Goal: Task Accomplishment & Management: Manage account settings

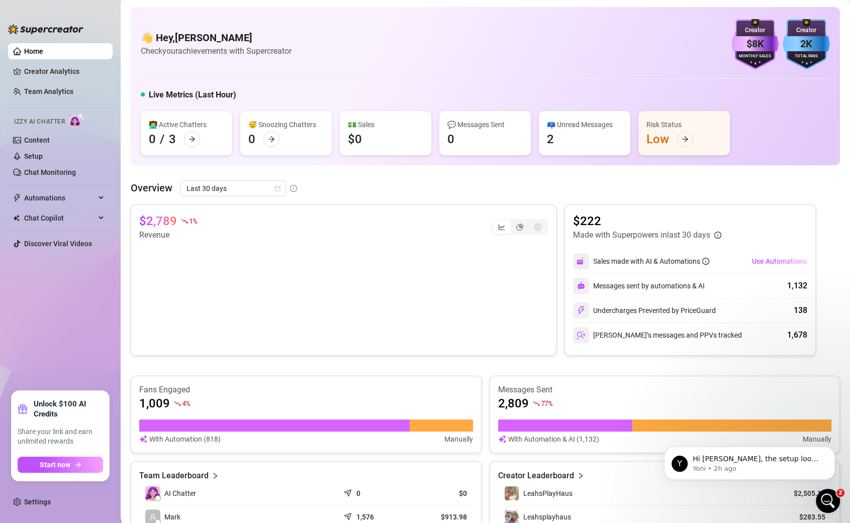
scroll to position [234, 0]
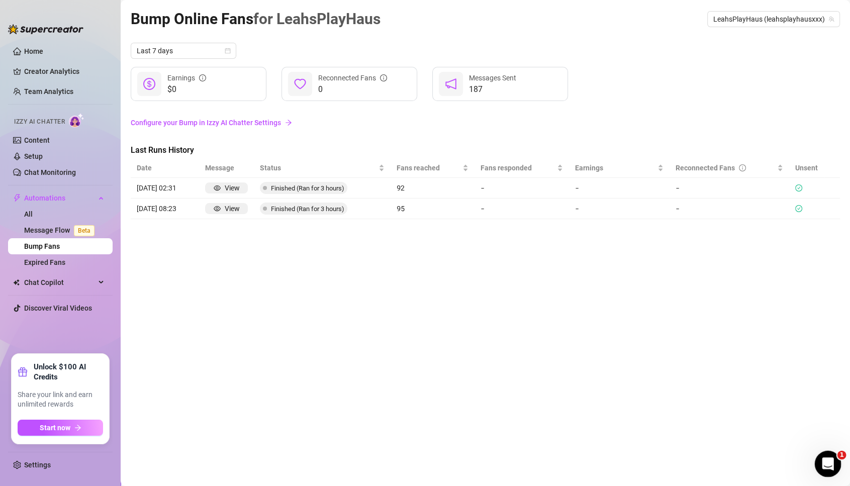
click at [829, 466] on icon "Open Intercom Messenger" at bounding box center [827, 463] width 17 height 17
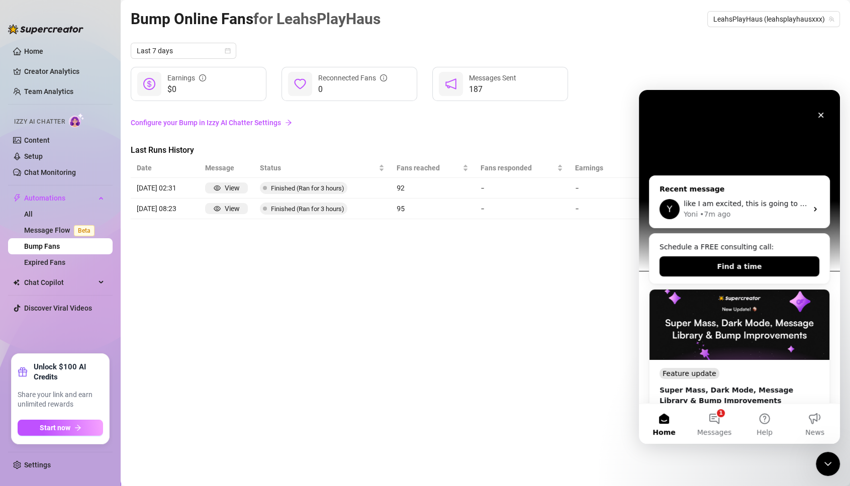
scroll to position [45, 0]
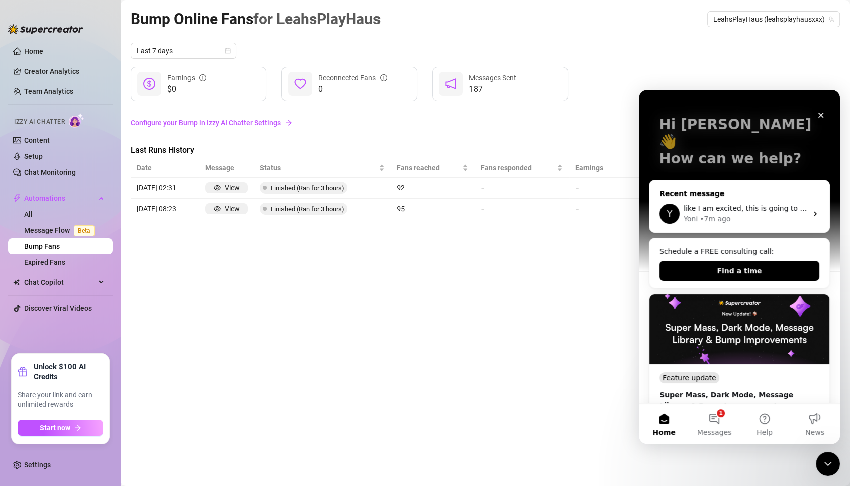
click at [731, 203] on div "like I am excited, this is going to be like learning how to play Zelda and domi…" at bounding box center [746, 208] width 124 height 11
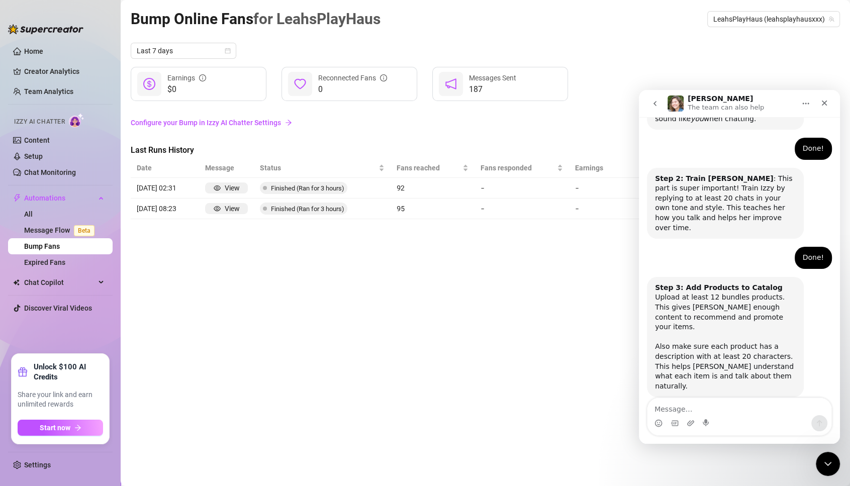
scroll to position [0, 0]
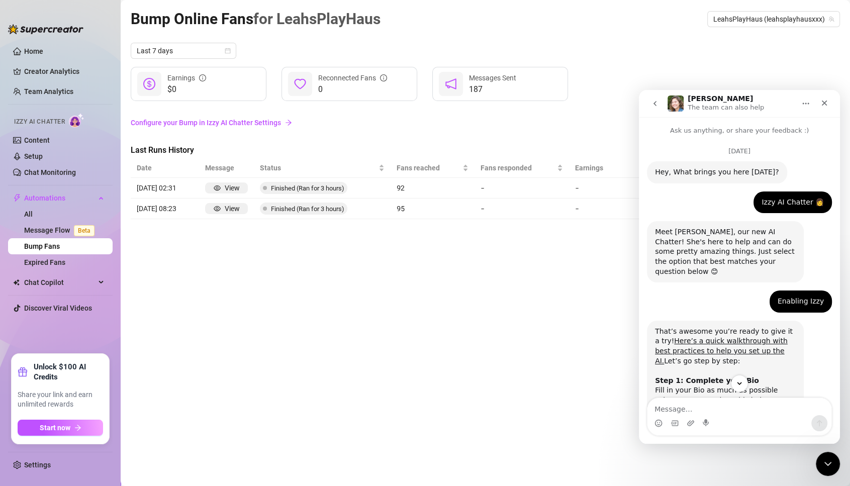
click at [589, 30] on div "Bump Online Fans for LeahsPlayHaus LeahsPlayHaus (leahsplayhausxxx)" at bounding box center [485, 19] width 709 height 24
click at [33, 210] on link "All" at bounding box center [28, 214] width 9 height 8
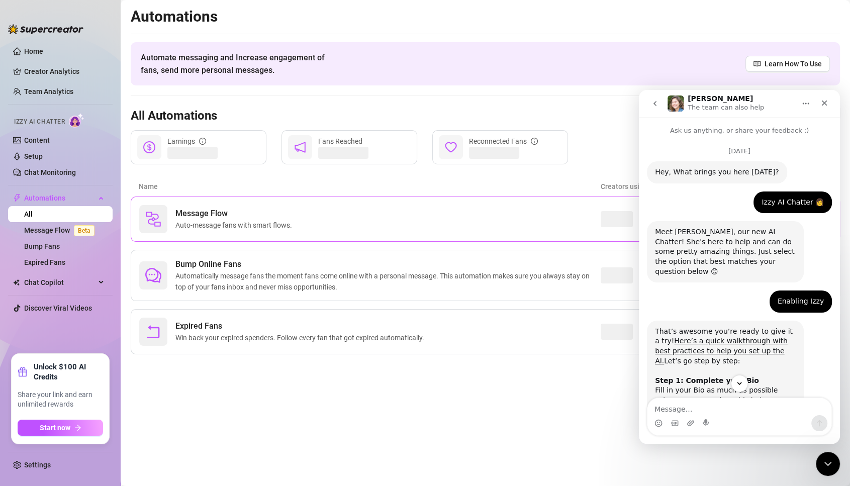
click at [351, 225] on div "Message Flow Auto-message fans with smart flows." at bounding box center [370, 219] width 462 height 28
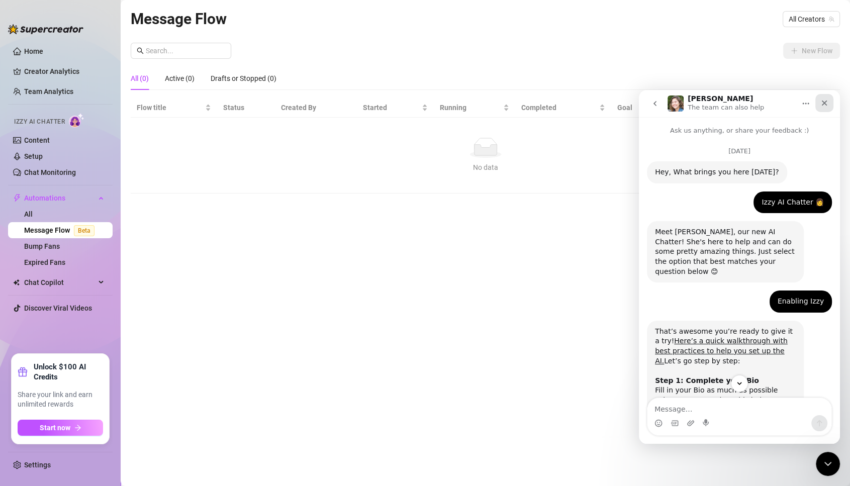
click at [827, 94] on div "Close" at bounding box center [824, 103] width 18 height 18
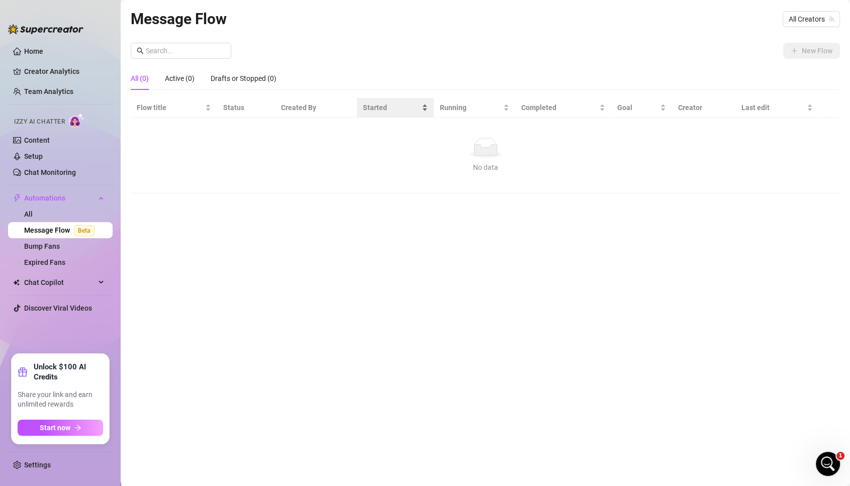
scroll to position [1160, 0]
click at [808, 16] on span "All Creators" at bounding box center [811, 19] width 45 height 15
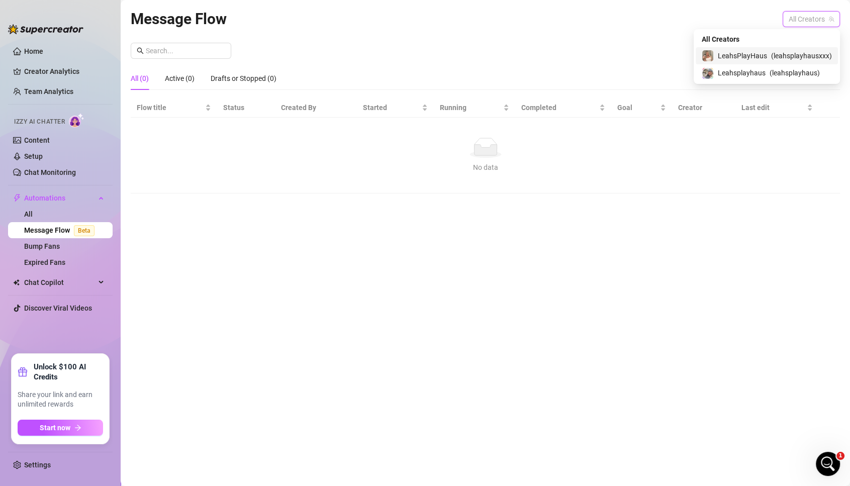
click at [774, 47] on div "LeahsPlayHaus ( leahsplayhausxxx )" at bounding box center [767, 55] width 142 height 17
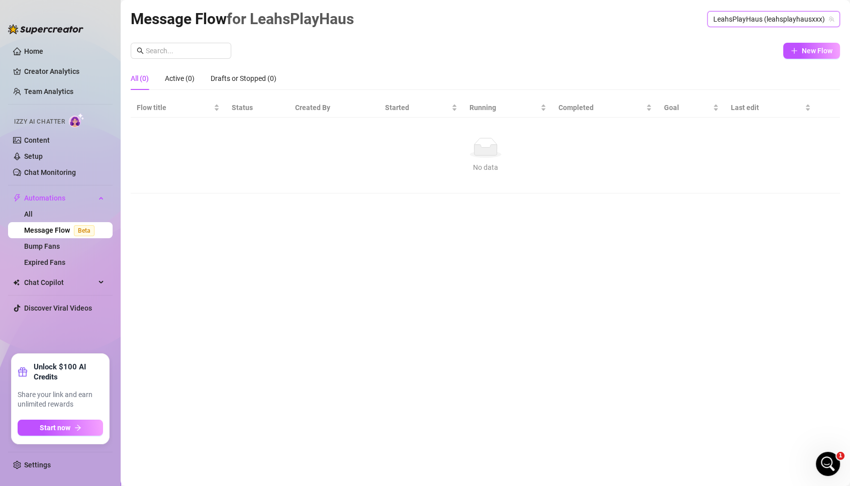
click at [808, 42] on div "Message Flow for LeahsPlayHaus LeahsPlayHaus (leahsplayhausxxx) LeahsPlayHaus (…" at bounding box center [485, 231] width 709 height 449
click at [815, 56] on button "New Flow" at bounding box center [811, 51] width 57 height 16
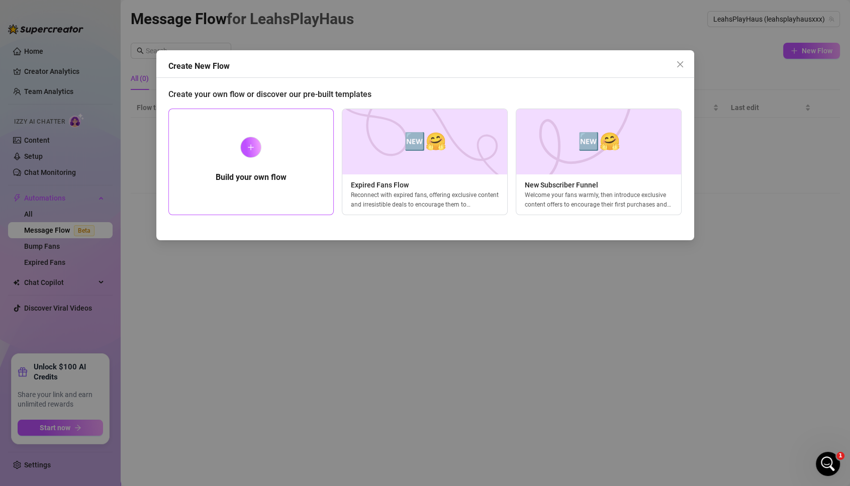
click at [271, 137] on div "Build your own flow" at bounding box center [251, 162] width 166 height 107
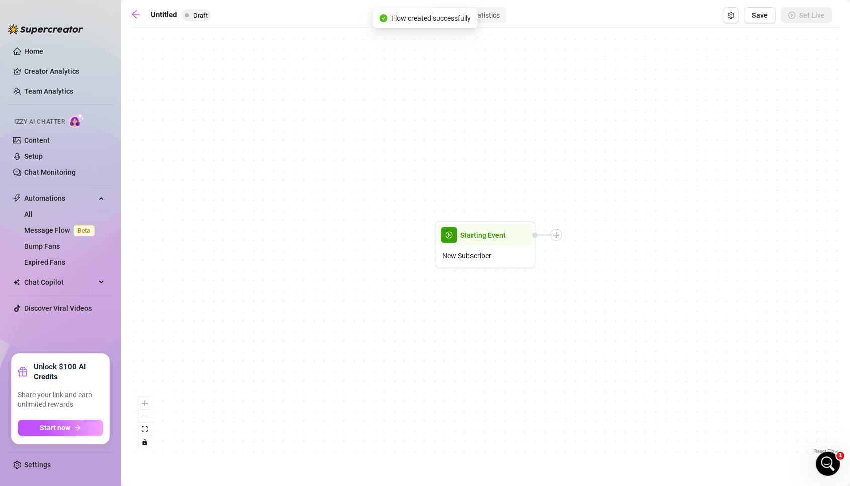
click at [489, 271] on div "Starting Event New Subscriber" at bounding box center [485, 245] width 709 height 424
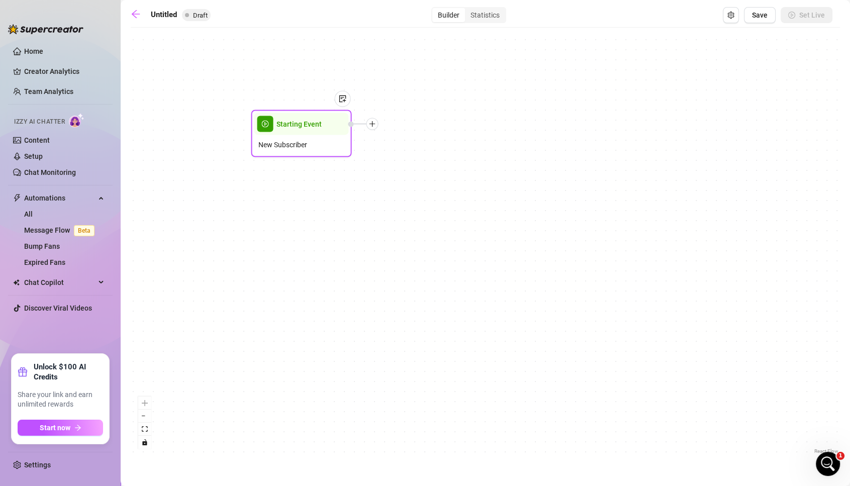
drag, startPoint x: 483, startPoint y: 244, endPoint x: 296, endPoint y: 131, distance: 218.6
click at [296, 131] on div "Starting Event" at bounding box center [301, 124] width 95 height 22
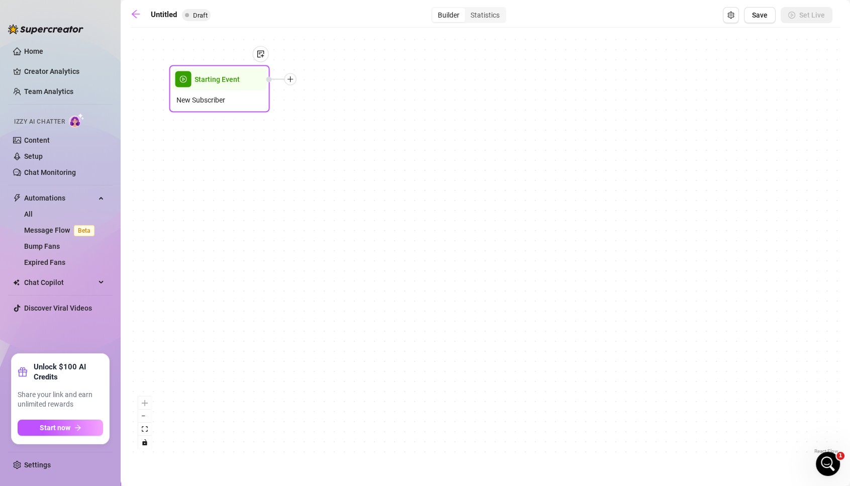
drag, startPoint x: 296, startPoint y: 131, endPoint x: 203, endPoint y: 83, distance: 105.0
click at [203, 89] on div "Starting Event" at bounding box center [219, 79] width 95 height 22
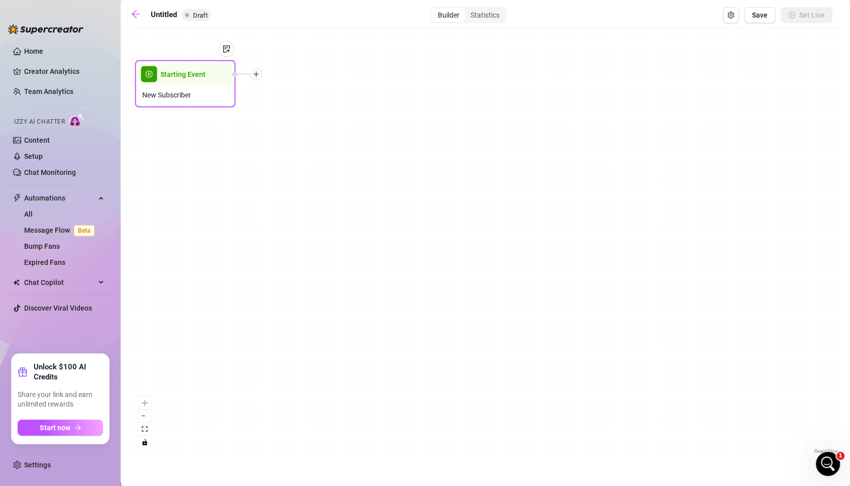
drag, startPoint x: 232, startPoint y: 76, endPoint x: 195, endPoint y: 66, distance: 38.1
click at [195, 66] on div "Starting Event New Subscriber" at bounding box center [185, 83] width 101 height 47
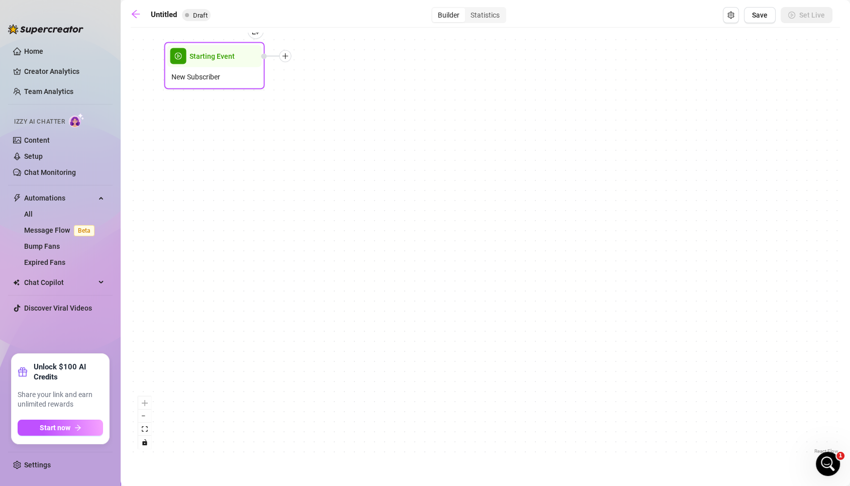
drag, startPoint x: 201, startPoint y: 62, endPoint x: 238, endPoint y: 58, distance: 38.0
click at [235, 58] on span "Starting Event" at bounding box center [212, 56] width 45 height 11
click at [239, 74] on div "New Subscriber" at bounding box center [225, 76] width 95 height 19
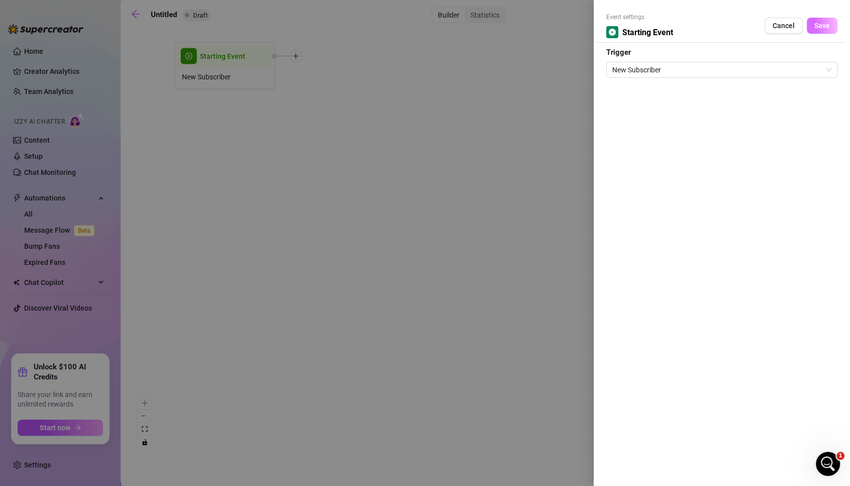
click at [827, 21] on button "Save" at bounding box center [822, 26] width 31 height 16
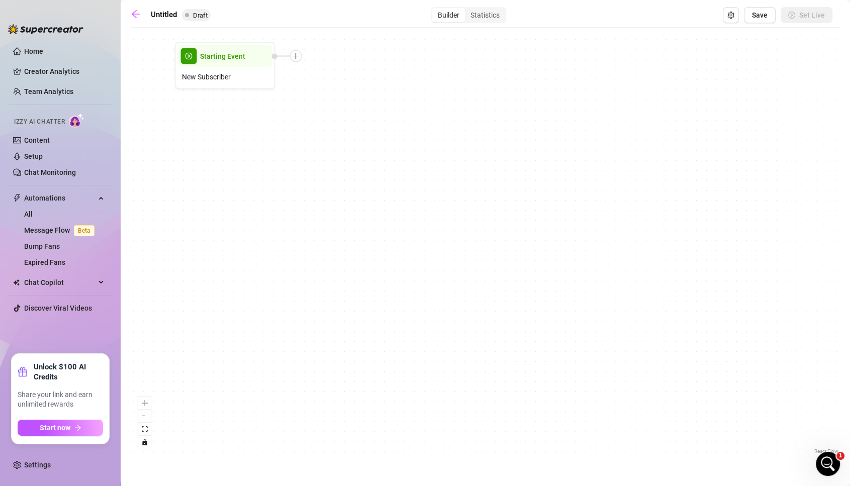
click at [297, 77] on div "Starting Event New Subscriber" at bounding box center [485, 245] width 709 height 424
click at [297, 78] on div "Starting Event New Subscriber" at bounding box center [485, 245] width 709 height 424
click at [297, 75] on div "Starting Event New Subscriber" at bounding box center [485, 245] width 709 height 424
drag, startPoint x: 306, startPoint y: 62, endPoint x: 338, endPoint y: 70, distance: 32.6
click at [338, 70] on div "Starting Event New Subscriber" at bounding box center [485, 245] width 709 height 424
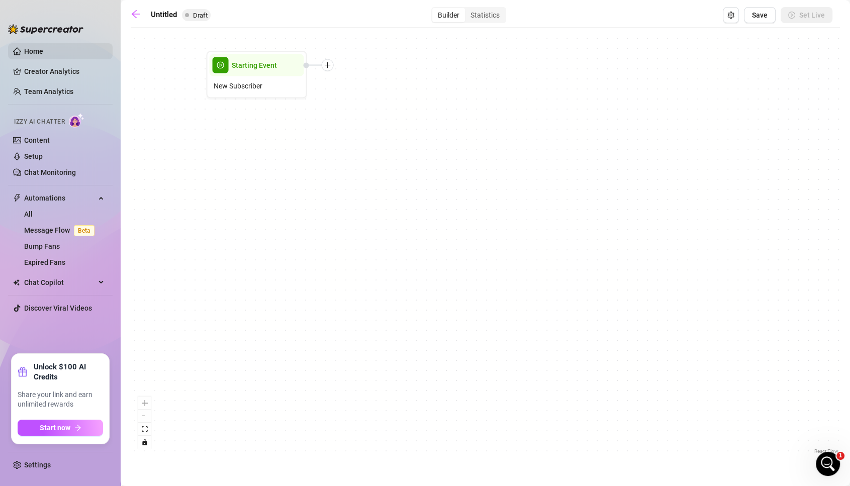
click at [34, 47] on link "Home" at bounding box center [33, 51] width 19 height 8
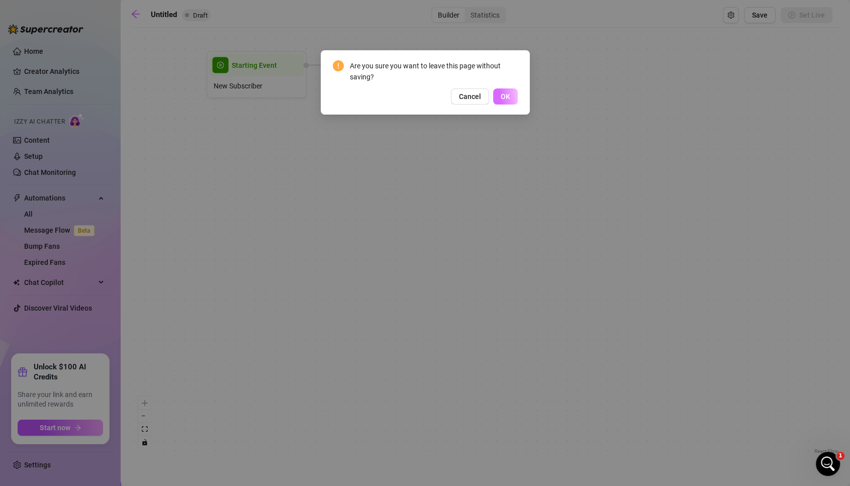
click at [509, 91] on button "OK" at bounding box center [505, 96] width 25 height 16
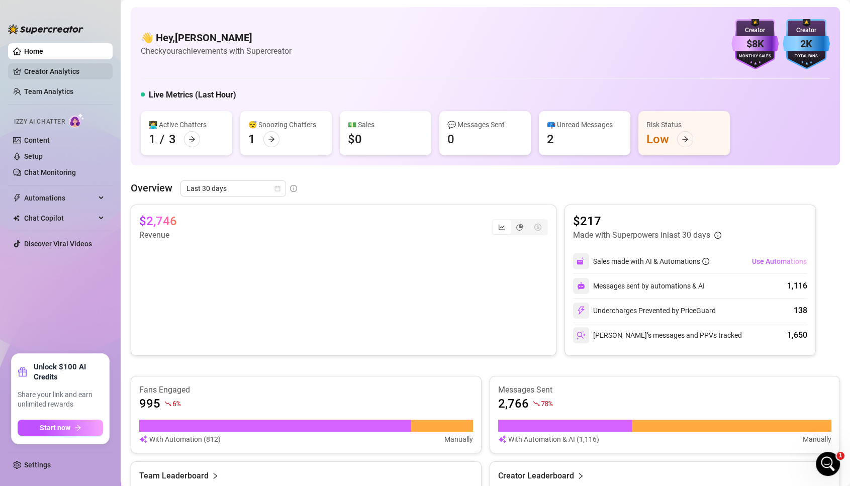
click at [49, 76] on link "Creator Analytics" at bounding box center [64, 71] width 80 height 16
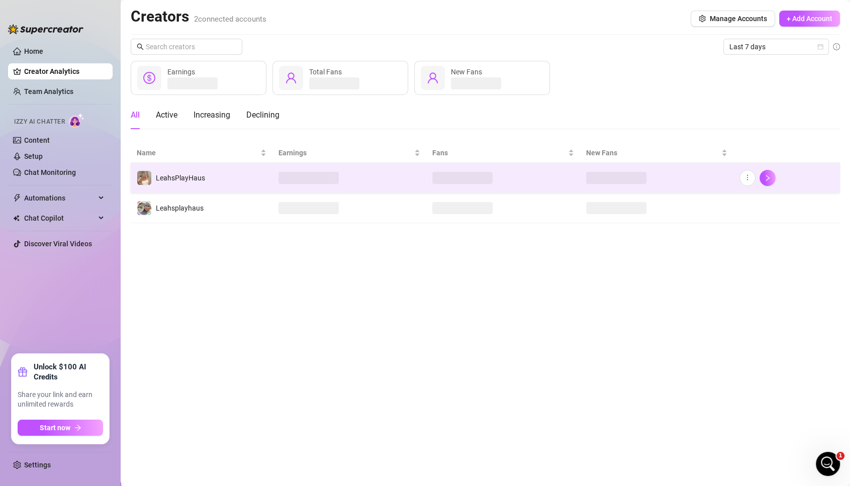
click at [327, 172] on span at bounding box center [309, 178] width 60 height 12
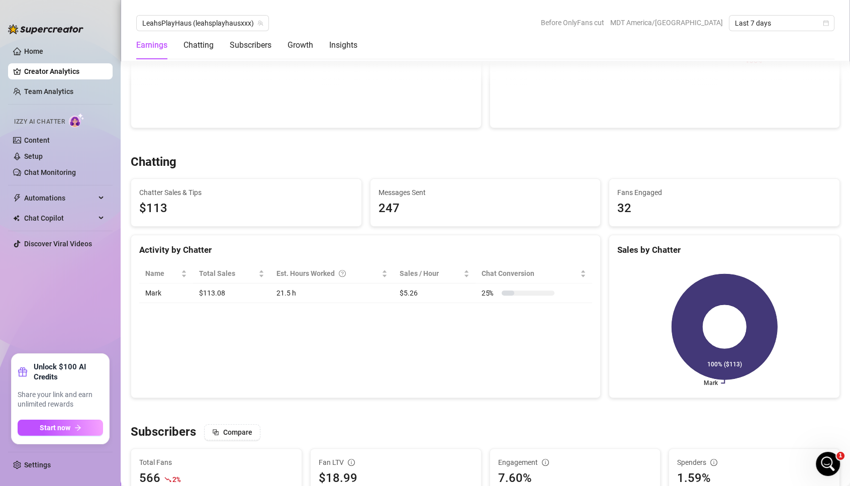
scroll to position [277, 0]
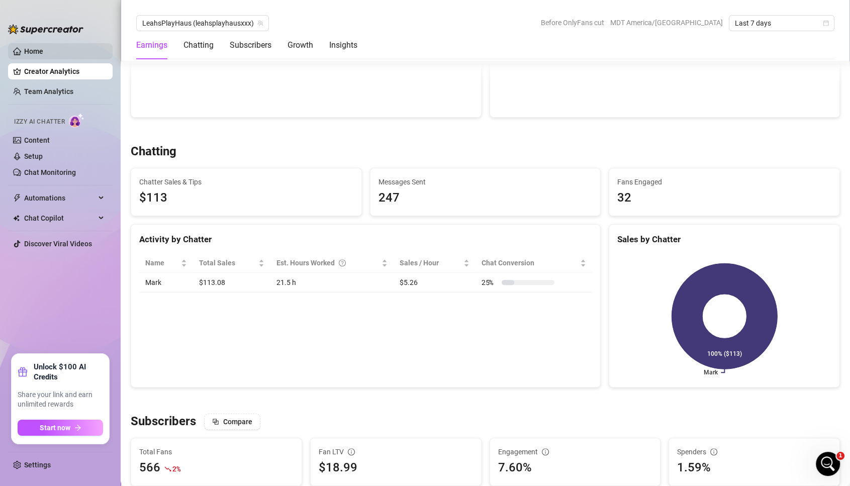
click at [42, 47] on link "Home" at bounding box center [33, 51] width 19 height 8
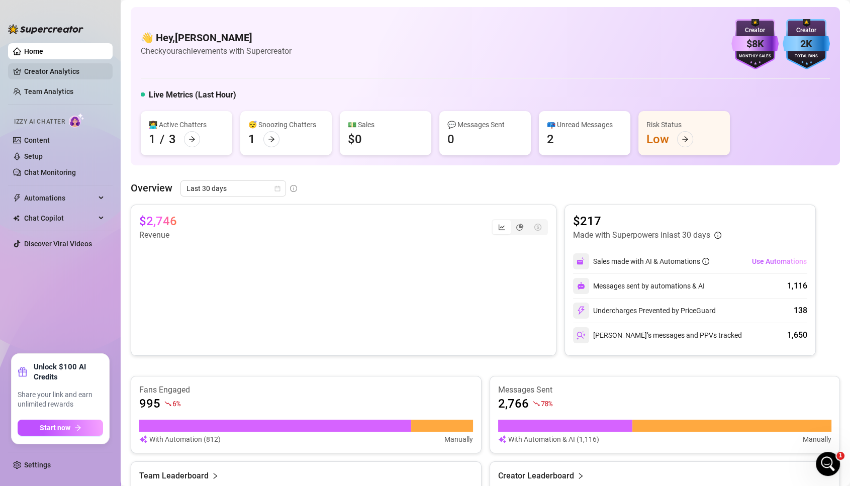
click at [52, 70] on link "Creator Analytics" at bounding box center [64, 71] width 80 height 16
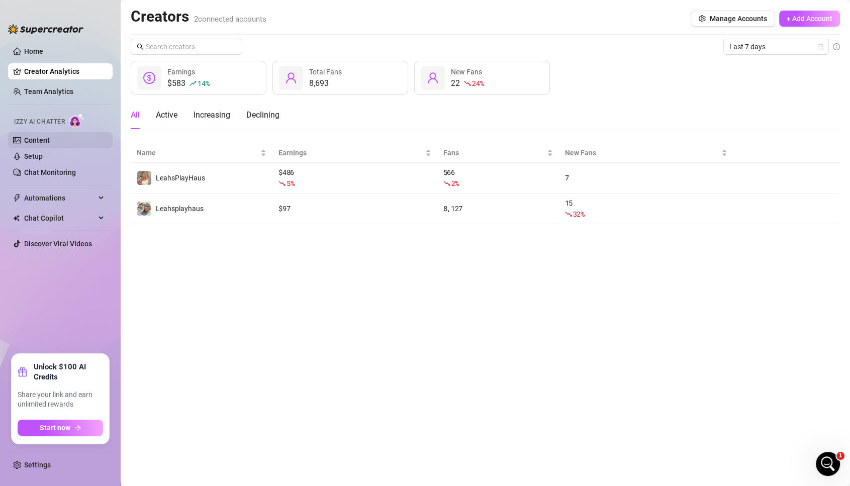
click at [36, 140] on link "Content" at bounding box center [37, 140] width 26 height 8
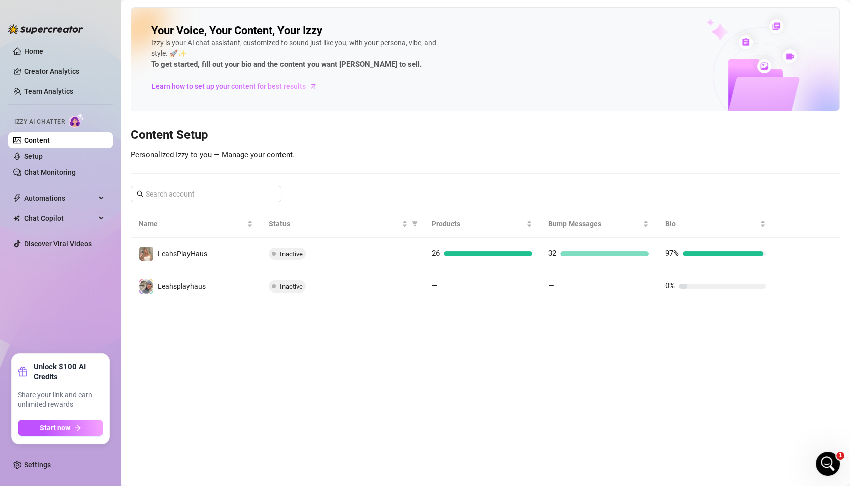
click at [245, 154] on span "Personalized Izzy to you — Manage your content." at bounding box center [213, 154] width 164 height 9
click at [43, 157] on link "Setup" at bounding box center [33, 156] width 19 height 8
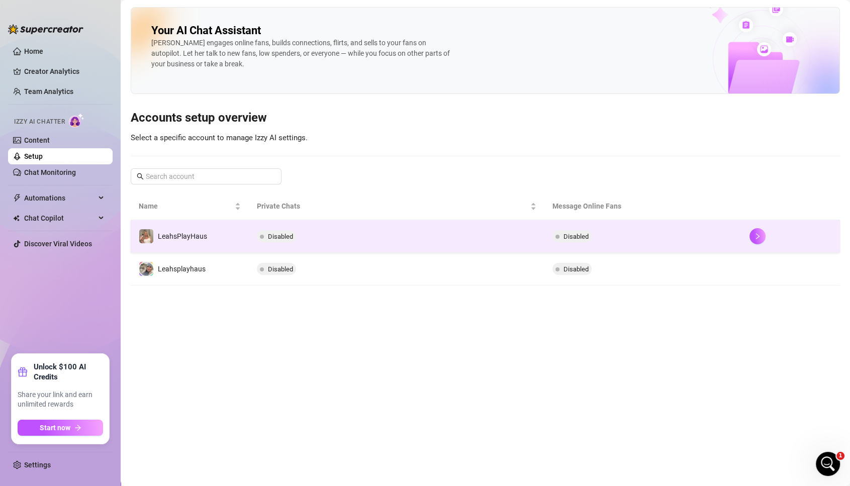
click at [281, 240] on span "Disabled" at bounding box center [276, 236] width 39 height 12
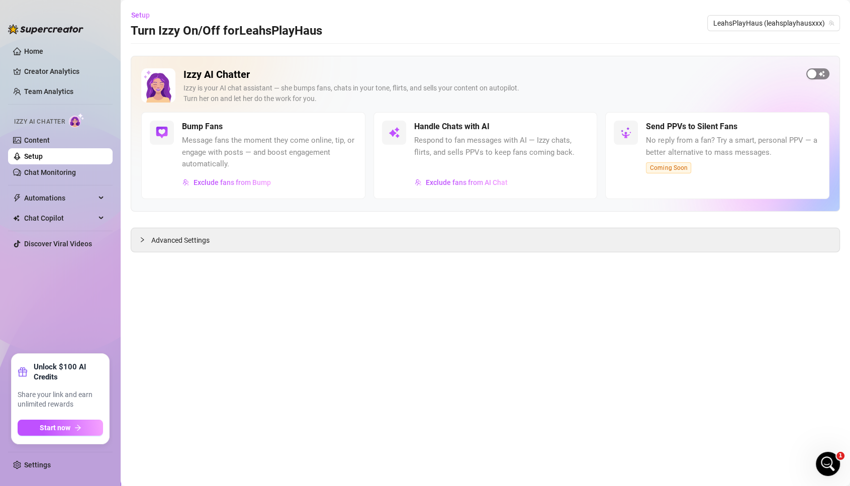
click at [818, 71] on span "button" at bounding box center [817, 73] width 23 height 11
click at [575, 127] on div "button" at bounding box center [572, 126] width 9 height 9
click at [574, 127] on div "button" at bounding box center [572, 126] width 9 height 9
click at [759, 22] on span "LeahsPlayHaus (leahsplayhausxxx)" at bounding box center [773, 23] width 121 height 15
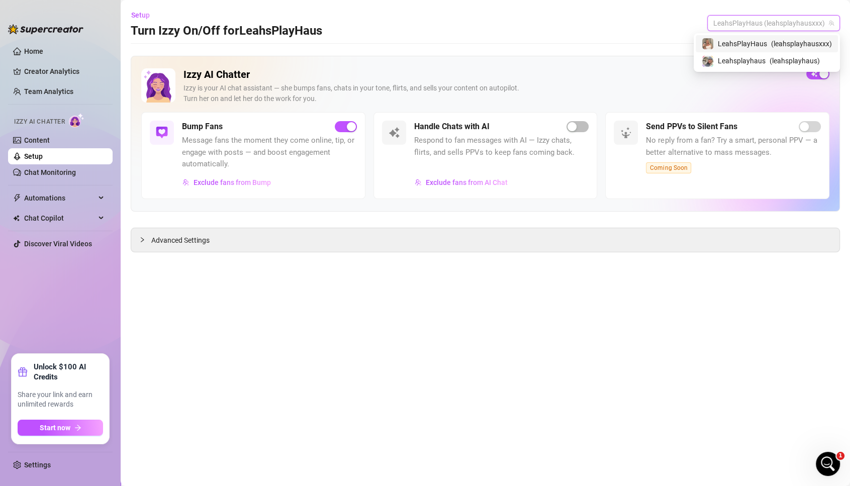
click at [756, 42] on span "LeahsPlayHaus" at bounding box center [742, 43] width 49 height 11
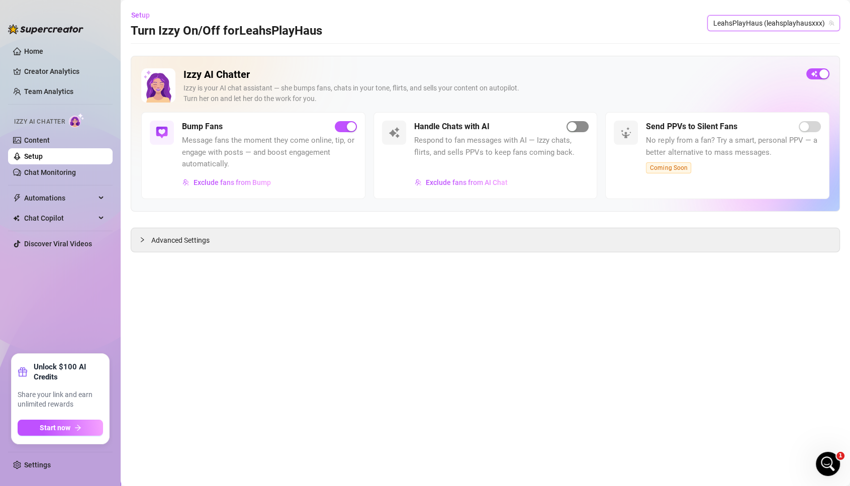
click at [579, 125] on span "button" at bounding box center [578, 126] width 22 height 11
click at [578, 126] on button "button" at bounding box center [578, 126] width 22 height 11
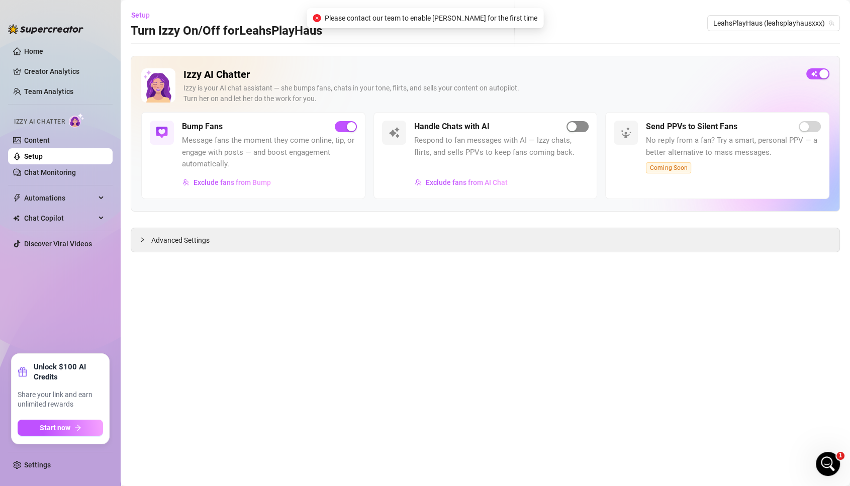
click at [578, 126] on button "button" at bounding box center [578, 126] width 22 height 11
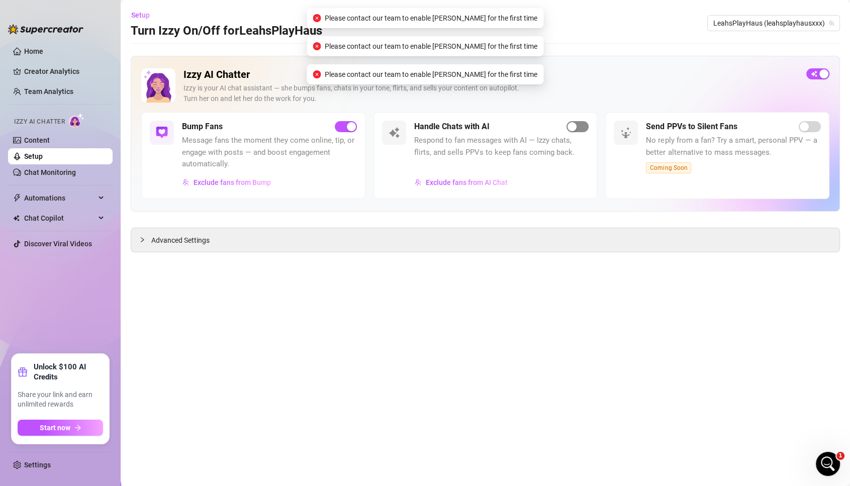
click at [578, 126] on span "button" at bounding box center [578, 126] width 22 height 11
click at [578, 126] on button "button" at bounding box center [578, 126] width 22 height 11
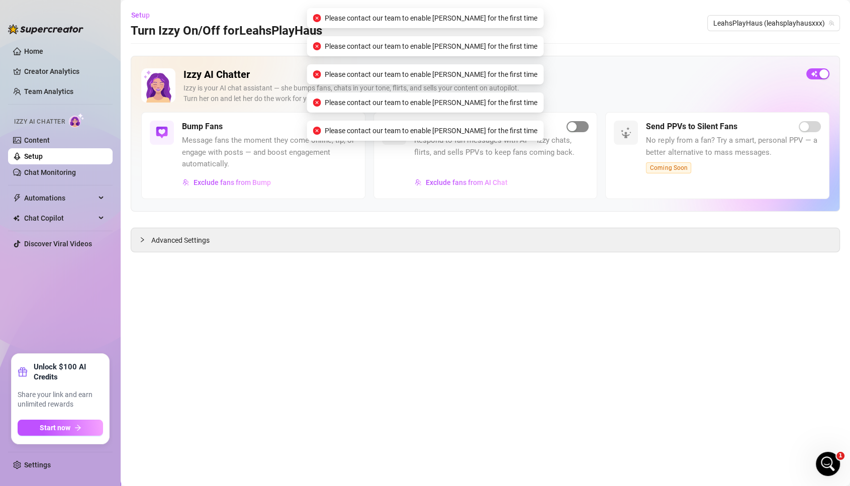
click at [578, 126] on button "button" at bounding box center [578, 126] width 22 height 11
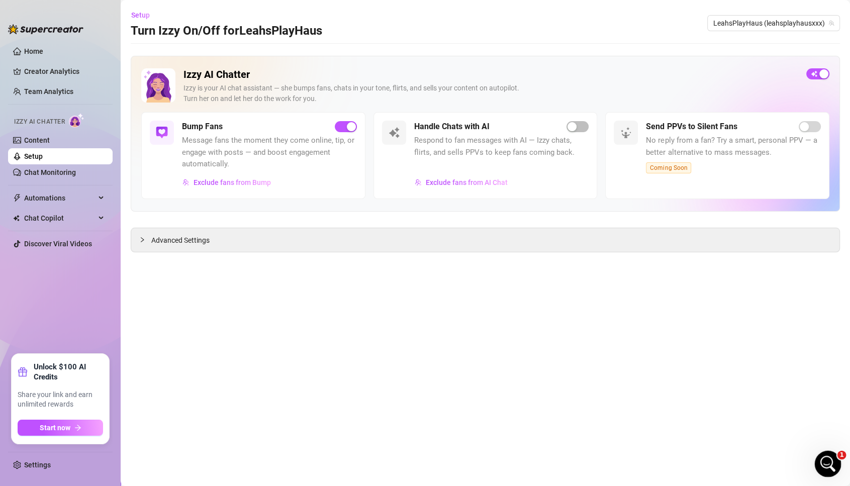
click at [824, 461] on icon "Open Intercom Messenger" at bounding box center [827, 463] width 17 height 17
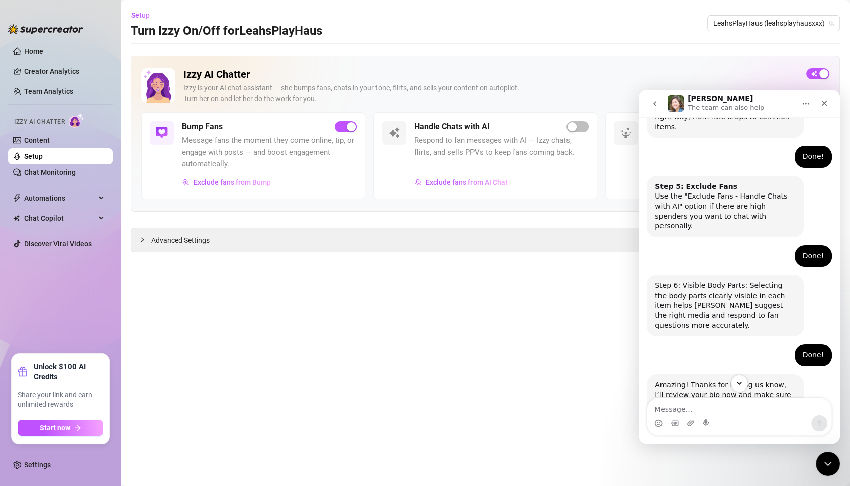
scroll to position [420, 0]
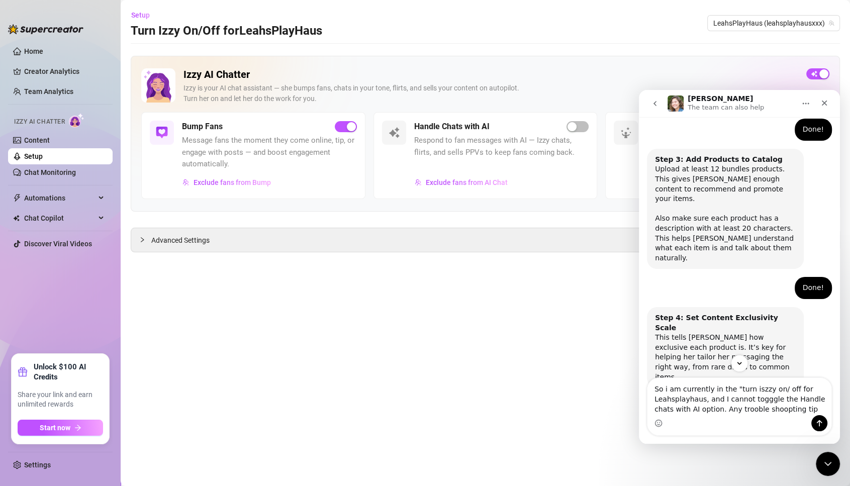
type textarea "So i am currently in the "turn iszzy on/ off for Leahsplayhaus, and I cannot to…"
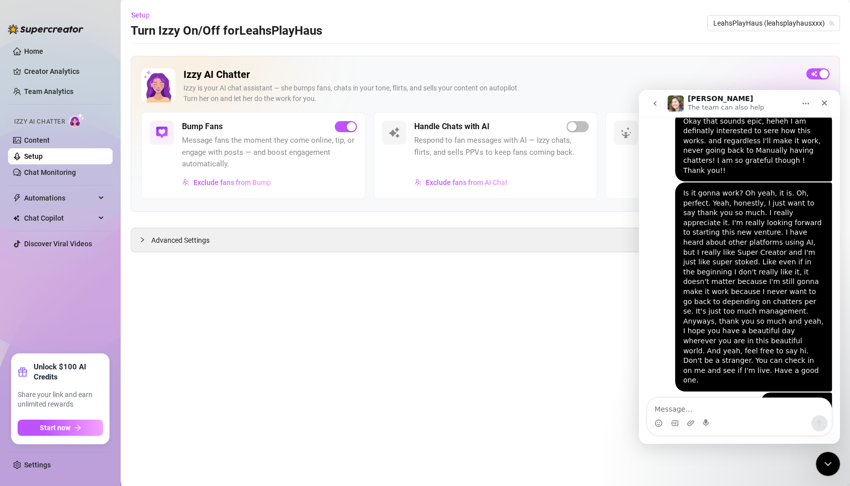
scroll to position [1213, 0]
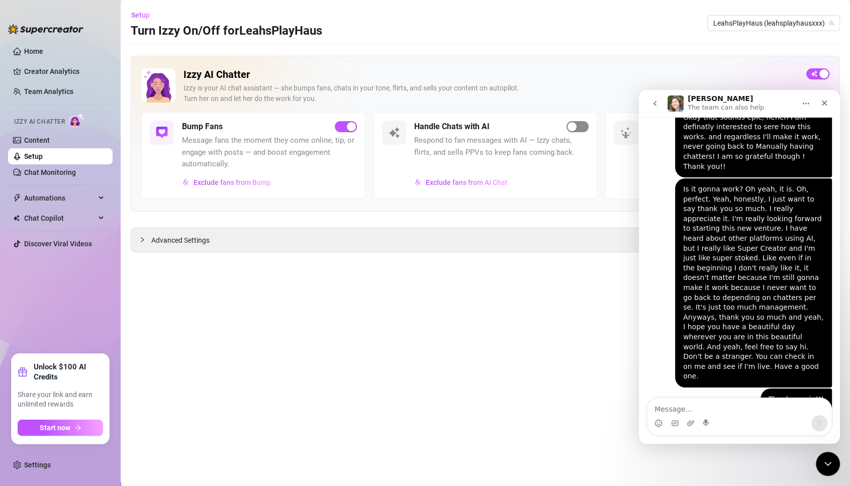
click at [581, 124] on span "button" at bounding box center [578, 126] width 22 height 11
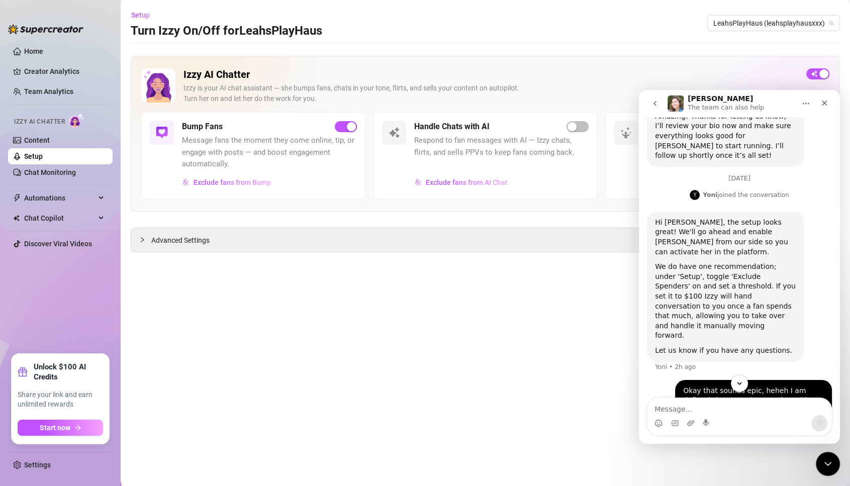
scroll to position [938, 0]
click at [621, 53] on main "Setup Turn Izzy On/Off for LeahsPlayHaus LeahsPlayHaus (leahsplayhausxxx) Izzy …" at bounding box center [486, 243] width 730 height 486
click at [653, 104] on icon "go back" at bounding box center [655, 104] width 8 height 8
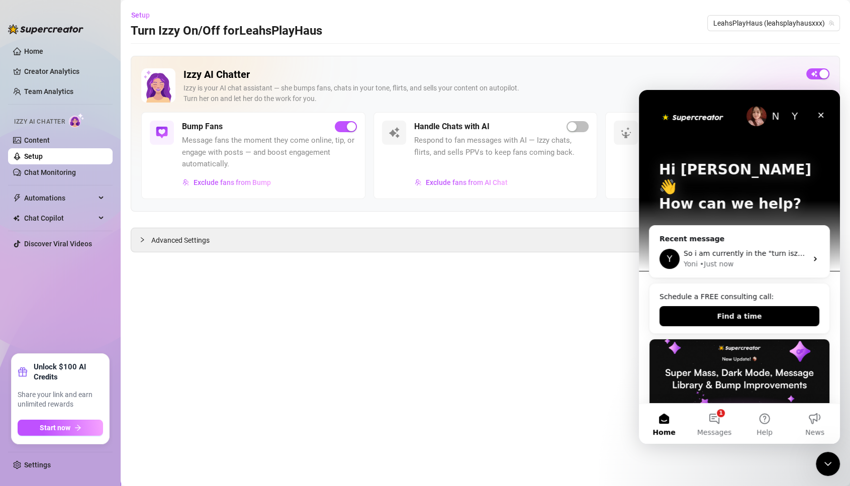
scroll to position [0, 0]
click at [820, 114] on icon "Close" at bounding box center [822, 116] width 6 height 6
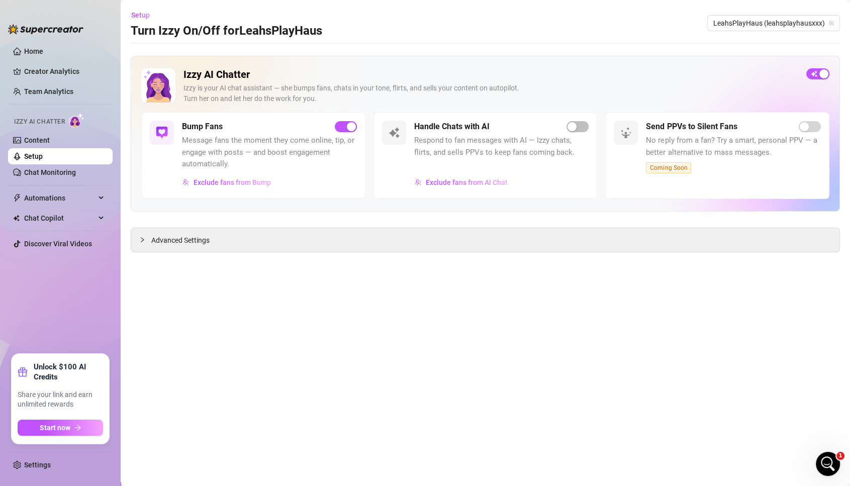
click at [666, 166] on span "Coming Soon" at bounding box center [668, 167] width 45 height 11
click at [207, 238] on span "Advanced Settings" at bounding box center [180, 240] width 58 height 11
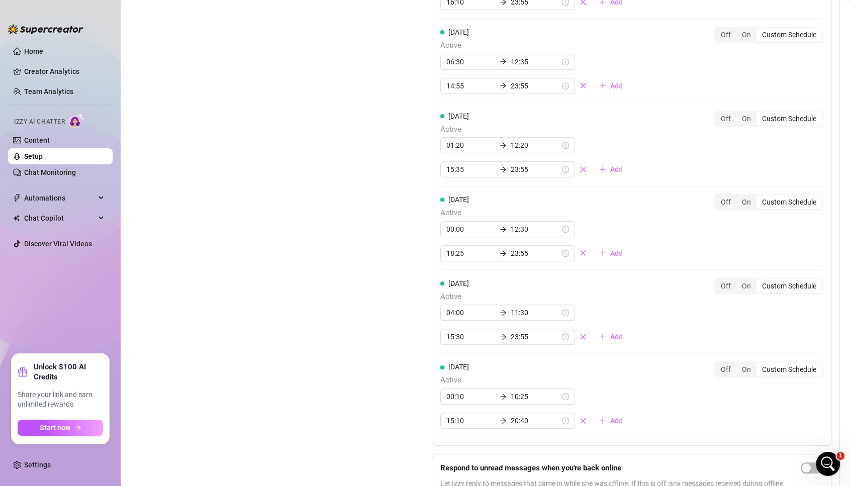
scroll to position [1076, 0]
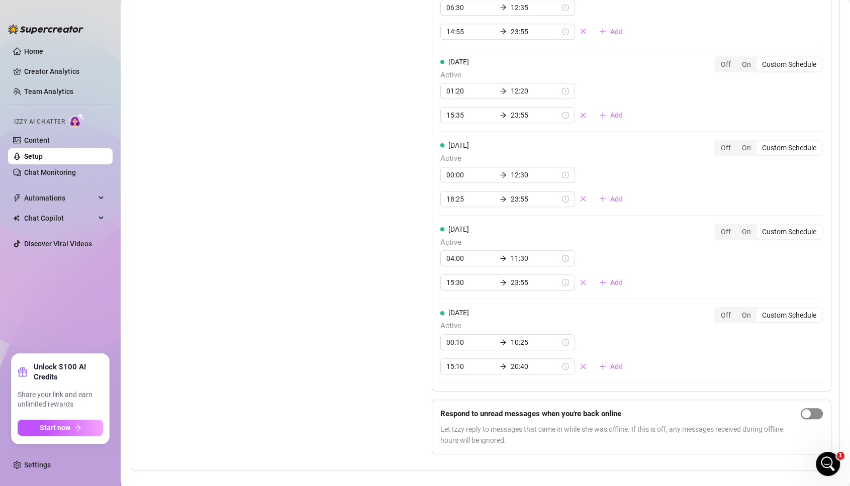
click at [812, 408] on span "button" at bounding box center [812, 413] width 22 height 11
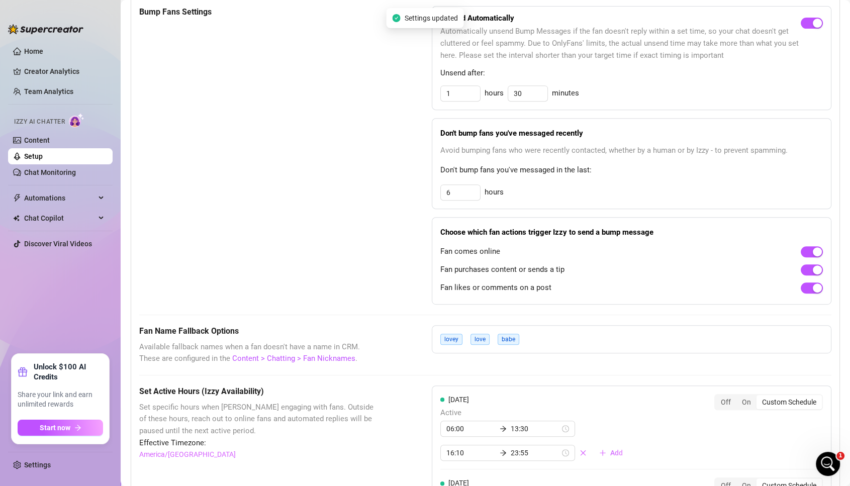
scroll to position [45, 0]
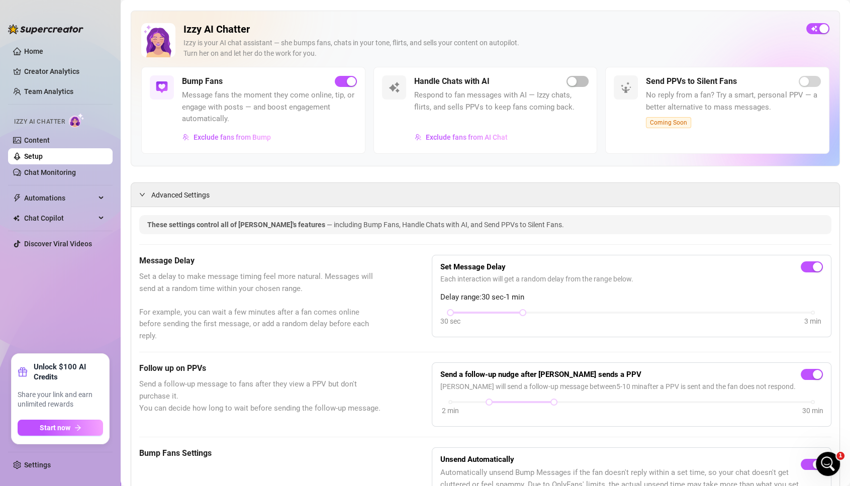
click at [577, 76] on span "button" at bounding box center [578, 81] width 22 height 11
click at [577, 75] on div "Handle Chats with AI" at bounding box center [501, 81] width 175 height 12
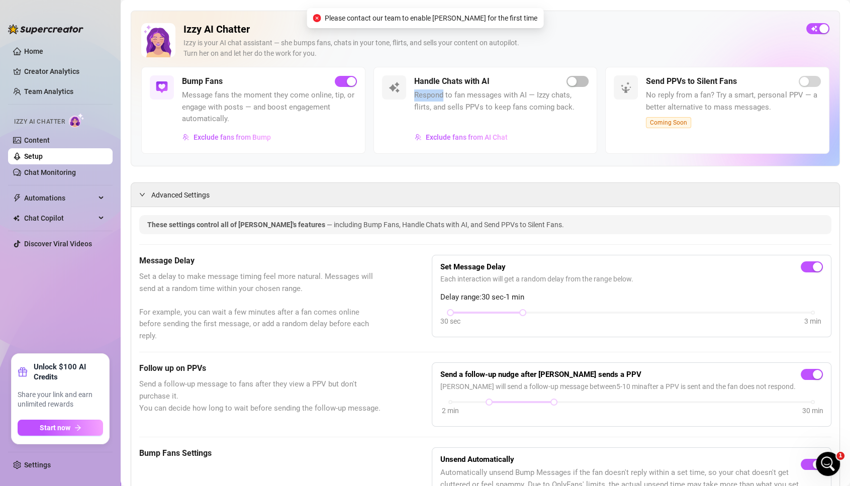
click at [577, 75] on div "Handle Chats with AI" at bounding box center [501, 81] width 175 height 12
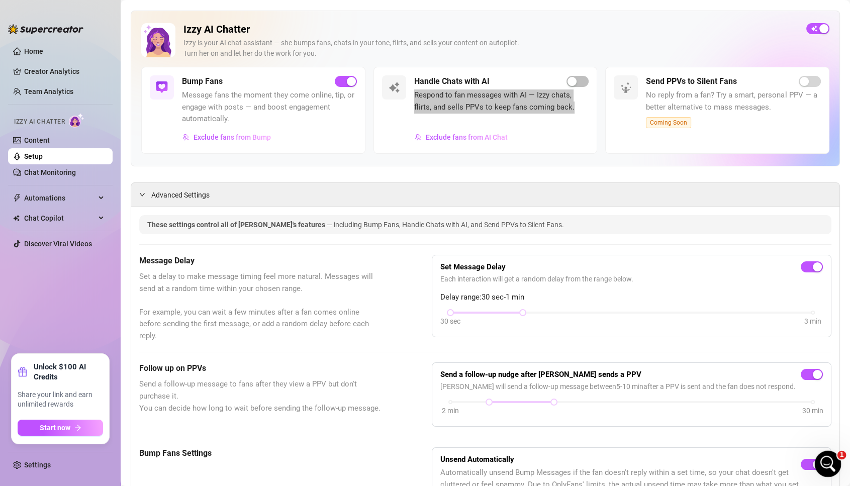
click at [827, 464] on icon "Open Intercom Messenger" at bounding box center [827, 463] width 17 height 17
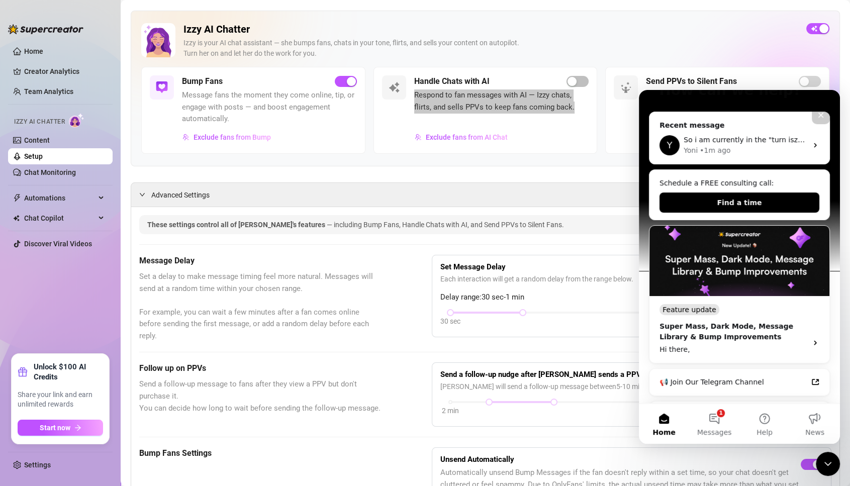
scroll to position [94, 0]
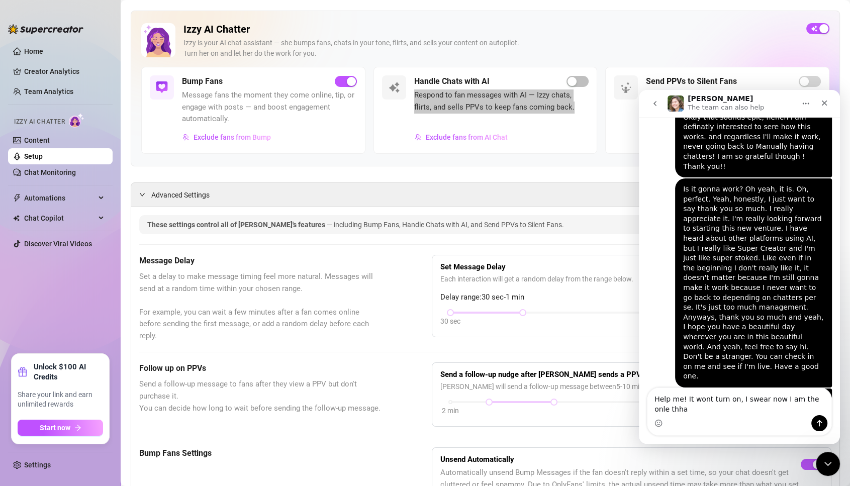
scroll to position [1222, 0]
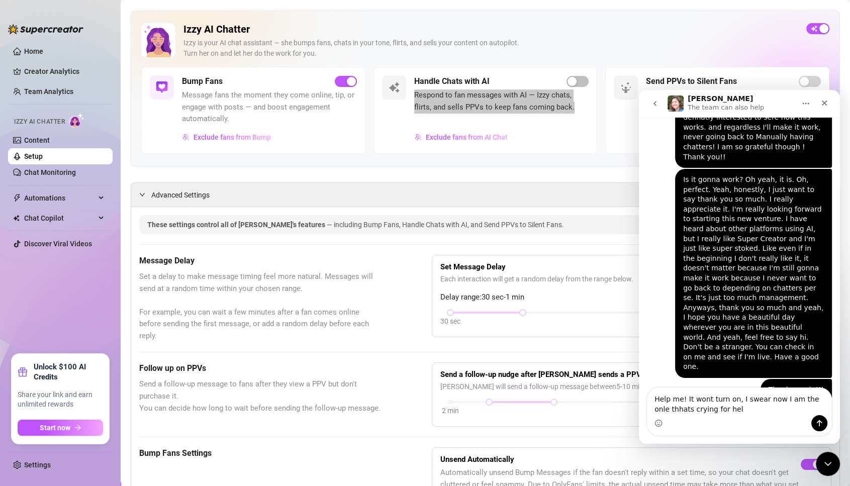
type textarea "Help me! It wont turn on, I swear now I am the onle thhats crying for help"
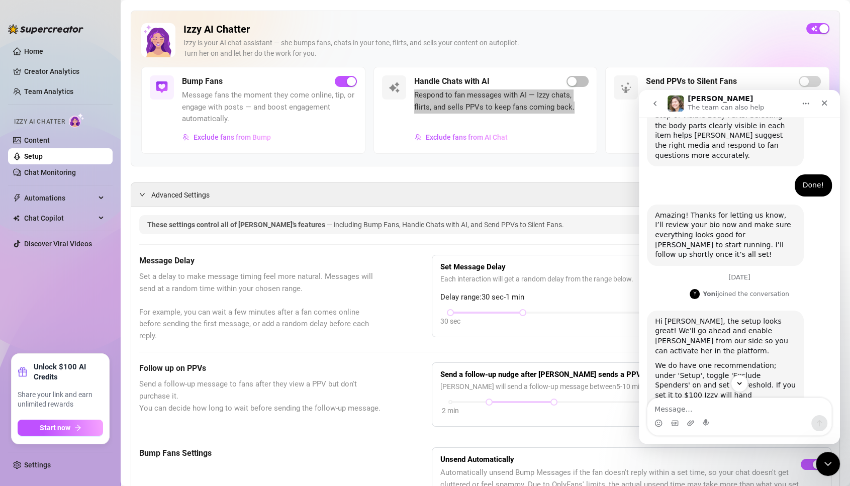
scroll to position [810, 0]
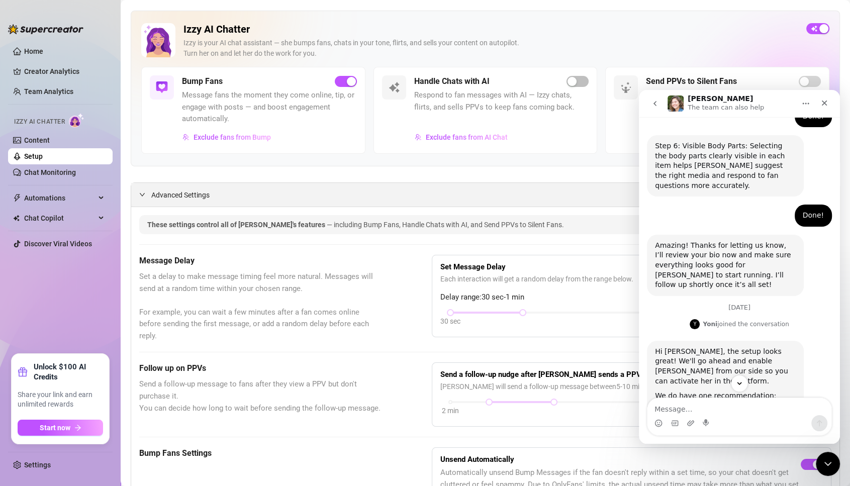
click at [175, 195] on span "Advanced Settings" at bounding box center [180, 195] width 58 height 11
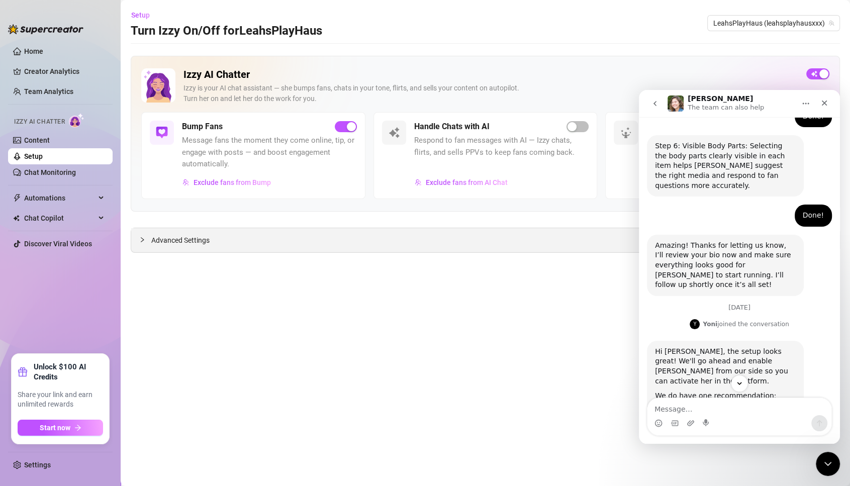
scroll to position [0, 0]
click at [209, 237] on span "Advanced Settings" at bounding box center [180, 240] width 58 height 11
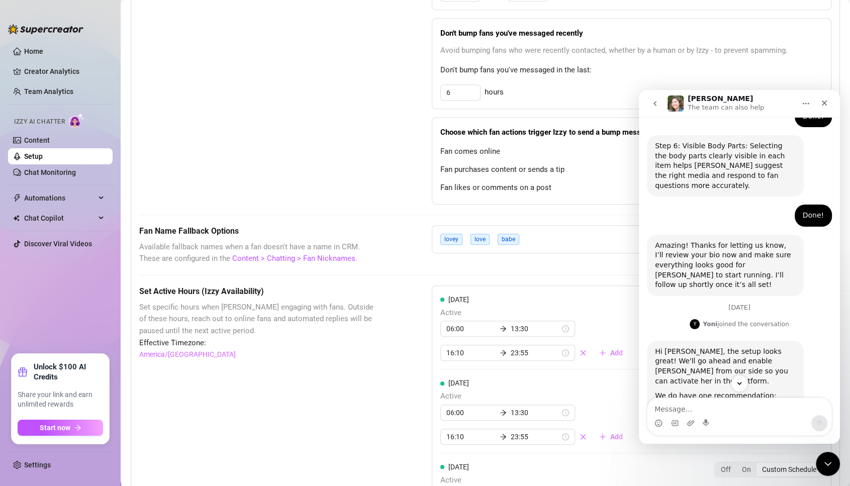
scroll to position [563, 0]
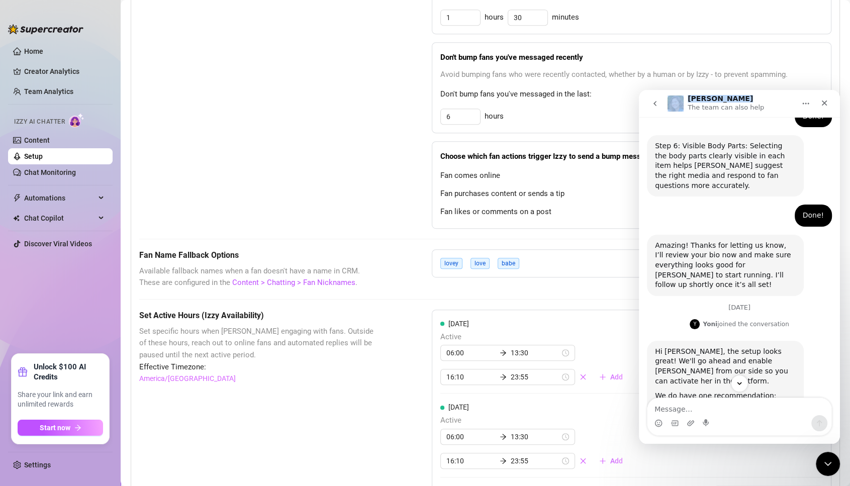
drag, startPoint x: 728, startPoint y: 95, endPoint x: 499, endPoint y: 106, distance: 229.0
click at [639, 106] on html "Ella The team can also help Ask us anything, or share your feedback :) August 3…" at bounding box center [739, 267] width 201 height 354
click at [802, 105] on icon "Home" at bounding box center [806, 104] width 8 height 8
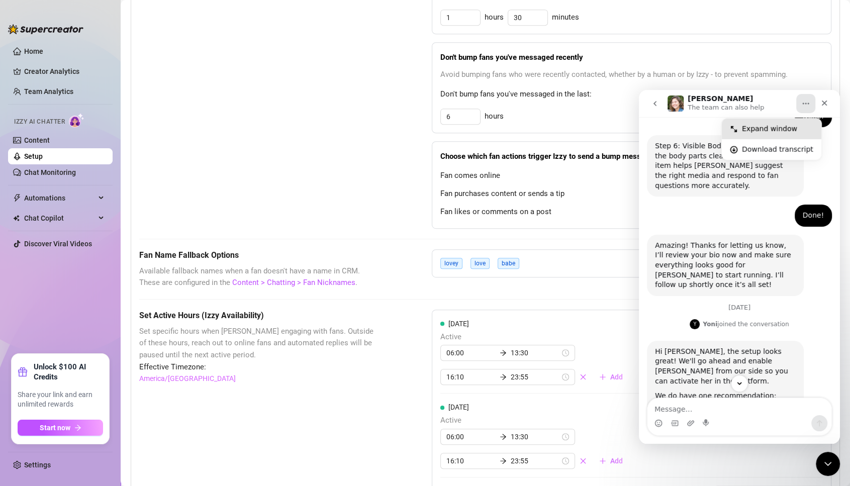
click at [780, 126] on div "Expand window" at bounding box center [777, 129] width 71 height 11
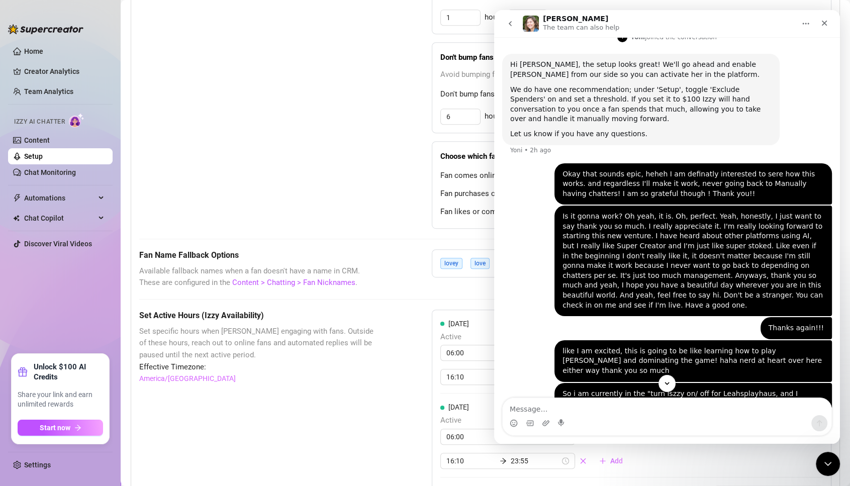
click at [673, 10] on div "1 hours 30 minutes" at bounding box center [631, 18] width 383 height 16
drag, startPoint x: 667, startPoint y: 16, endPoint x: 411, endPoint y: 16, distance: 256.4
click at [494, 16] on html "Ella The team can also help Ask us anything, or share your feedback :) August 3…" at bounding box center [667, 227] width 346 height 434
click at [510, 27] on icon "go back" at bounding box center [510, 24] width 8 height 8
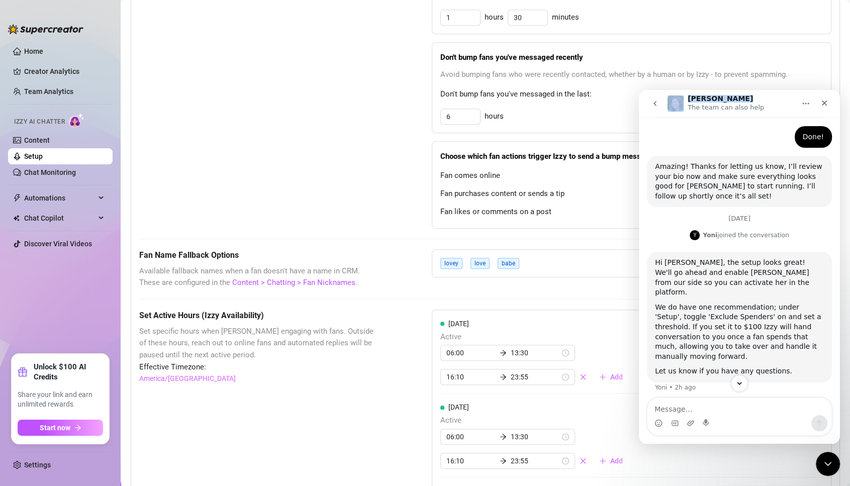
scroll to position [0, 0]
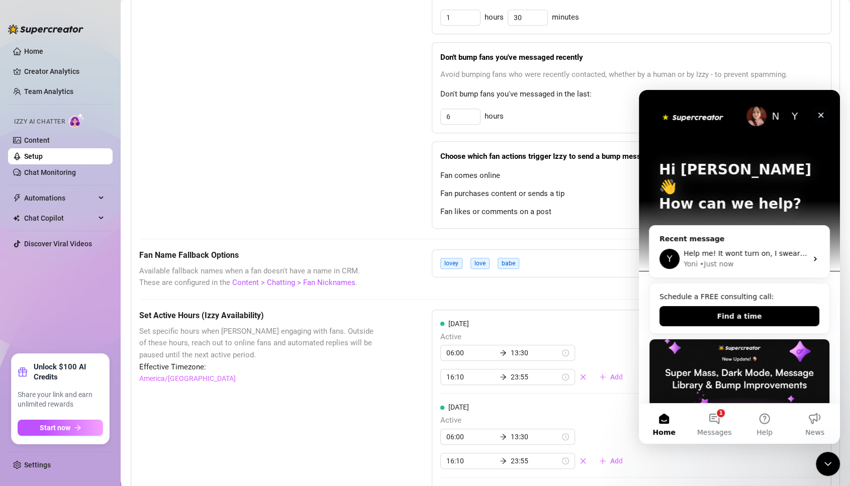
click at [825, 114] on icon "Close" at bounding box center [821, 115] width 8 height 8
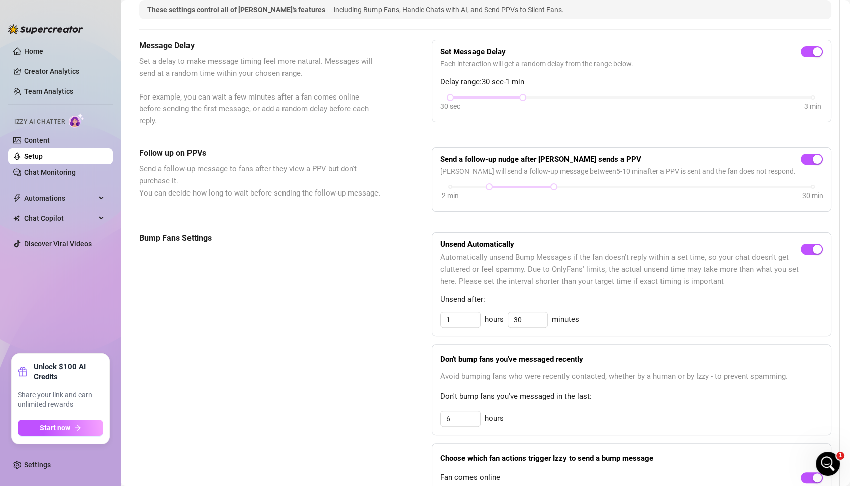
scroll to position [240, 0]
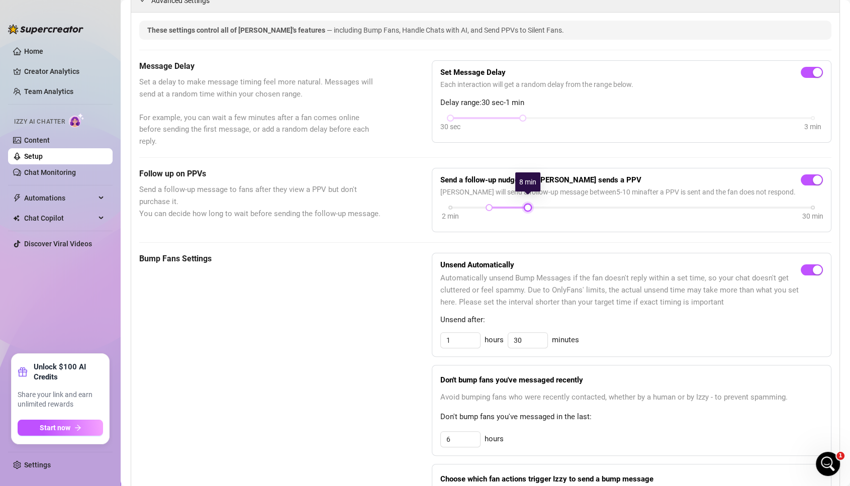
drag, startPoint x: 557, startPoint y: 200, endPoint x: 532, endPoint y: 200, distance: 24.6
click at [530, 205] on div at bounding box center [527, 207] width 5 height 5
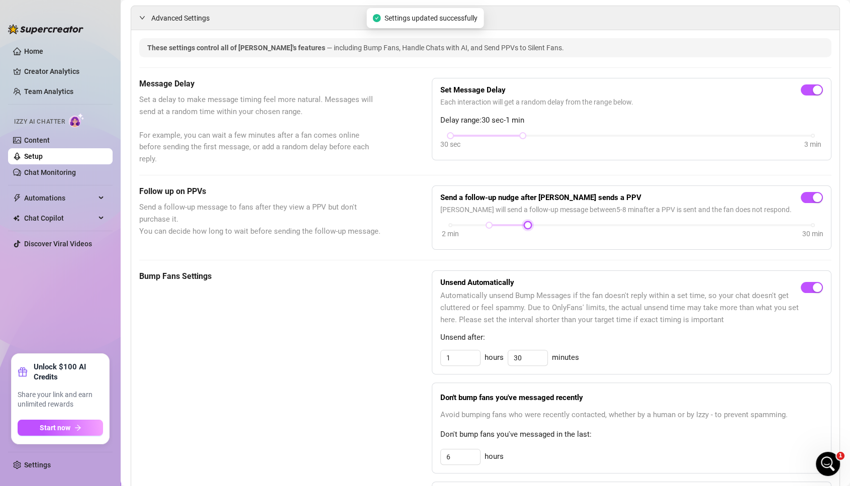
scroll to position [210, 0]
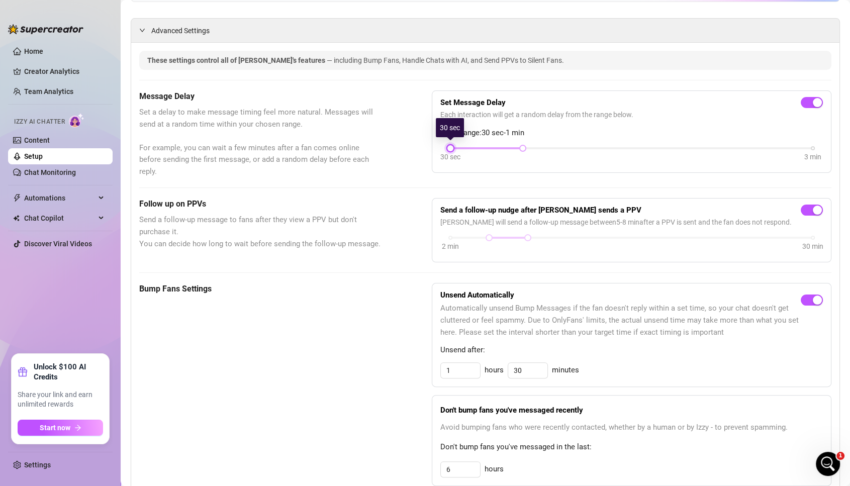
drag, startPoint x: 453, startPoint y: 144, endPoint x: 477, endPoint y: 143, distance: 24.2
click at [477, 145] on div "30 sec 3 min" at bounding box center [631, 147] width 362 height 4
click at [477, 146] on div at bounding box center [486, 148] width 72 height 5
drag, startPoint x: 446, startPoint y: 144, endPoint x: 471, endPoint y: 149, distance: 25.1
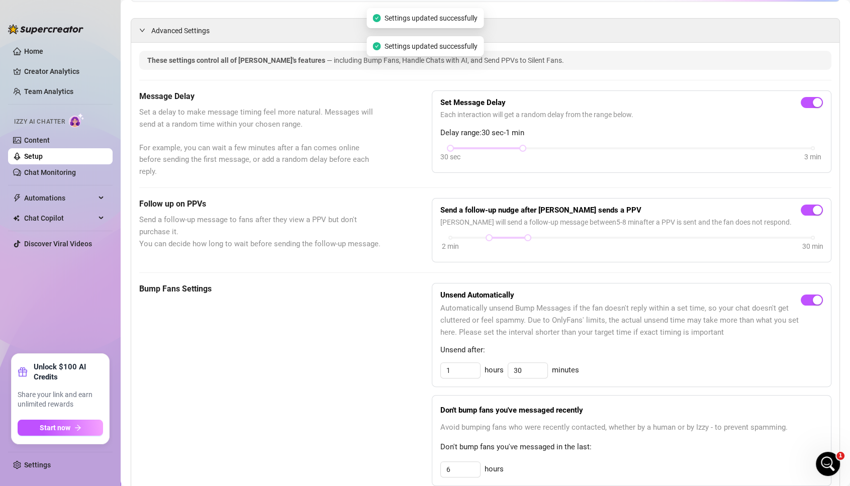
click at [471, 149] on div "30 sec 3 min" at bounding box center [631, 154] width 383 height 19
drag, startPoint x: 451, startPoint y: 144, endPoint x: 493, endPoint y: 154, distance: 42.8
click at [493, 154] on div "30 sec 3 min" at bounding box center [631, 154] width 383 height 19
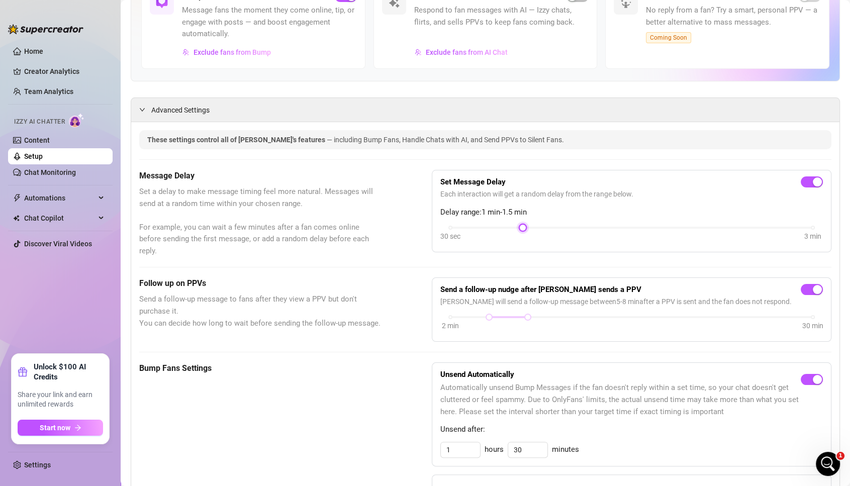
scroll to position [0, 0]
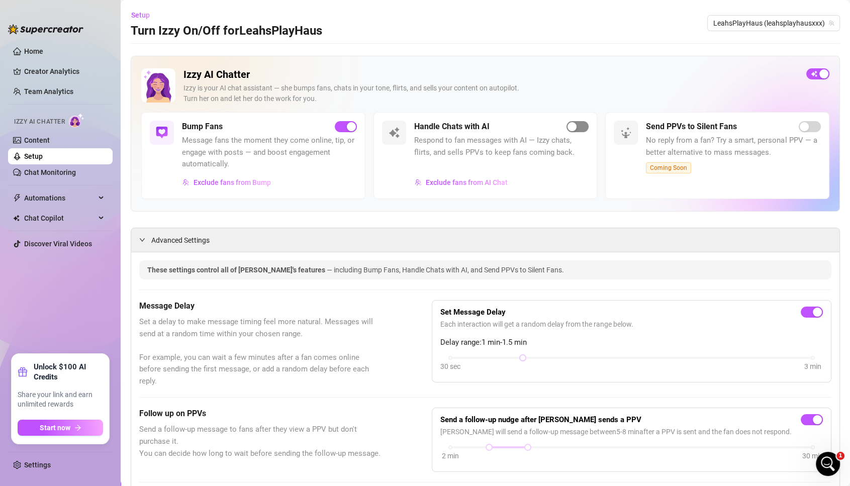
click at [575, 124] on div "button" at bounding box center [572, 126] width 9 height 9
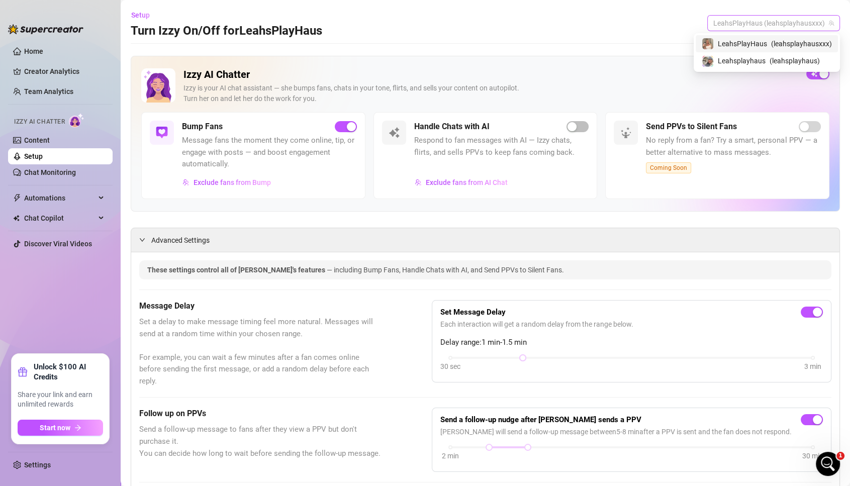
click at [789, 24] on span "LeahsPlayHaus (leahsplayhausxxx)" at bounding box center [773, 23] width 121 height 15
click at [757, 62] on span "Leahsplayhaus" at bounding box center [742, 60] width 48 height 11
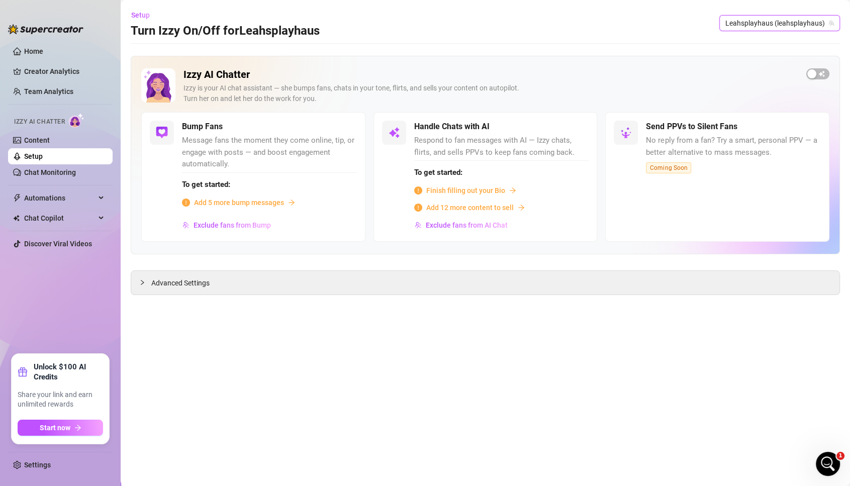
click at [769, 25] on span "Leahsplayhaus (leahsplayhaus)" at bounding box center [780, 23] width 109 height 15
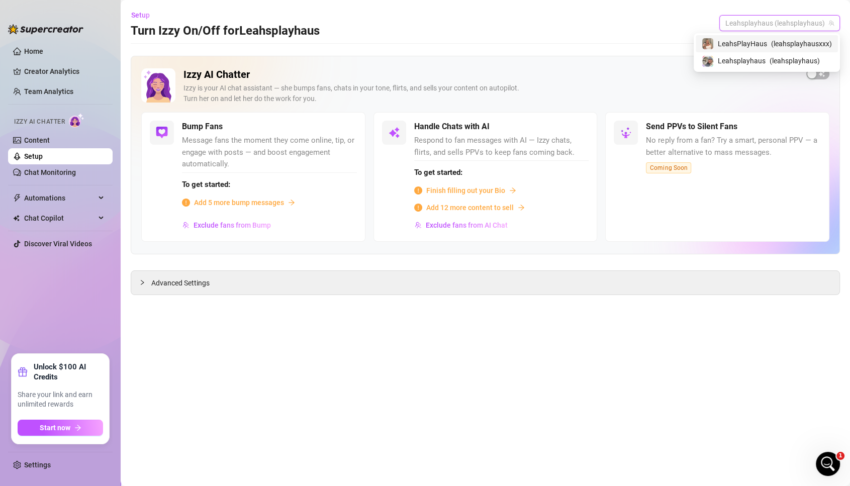
click at [768, 39] on div "LeahsPlayHaus ( leahsplayhausxxx )" at bounding box center [767, 44] width 130 height 12
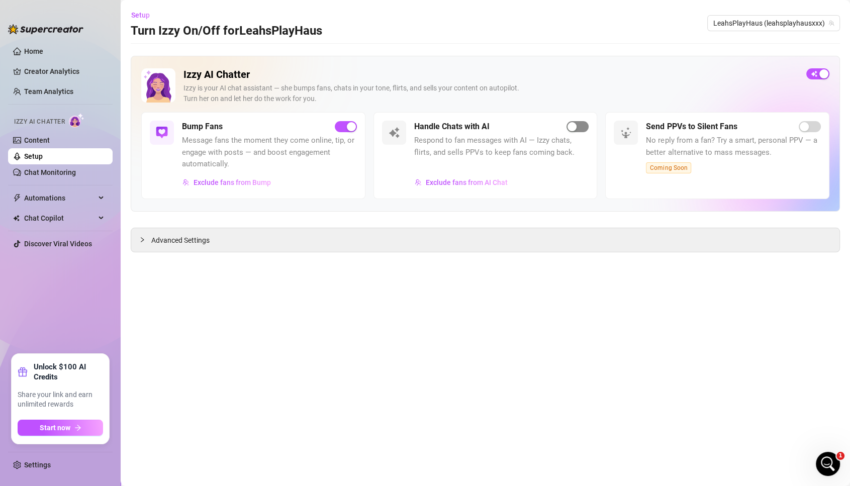
click at [574, 121] on span "button" at bounding box center [578, 126] width 22 height 11
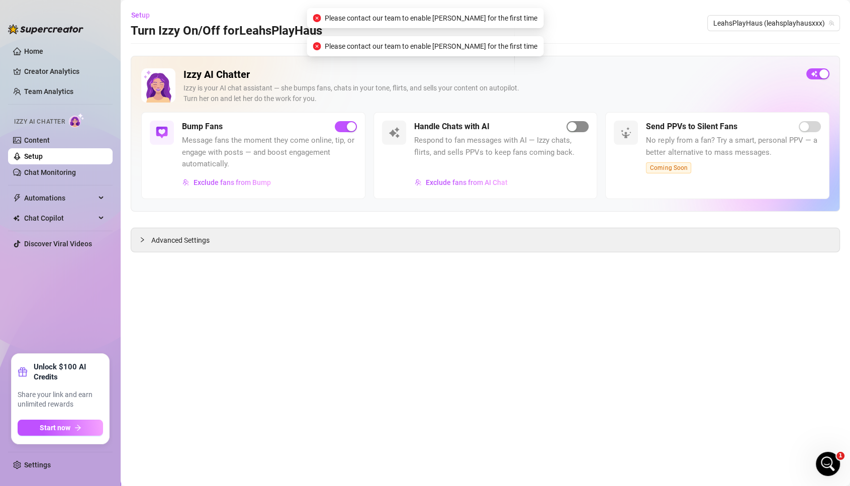
click at [574, 121] on span "button" at bounding box center [578, 126] width 22 height 11
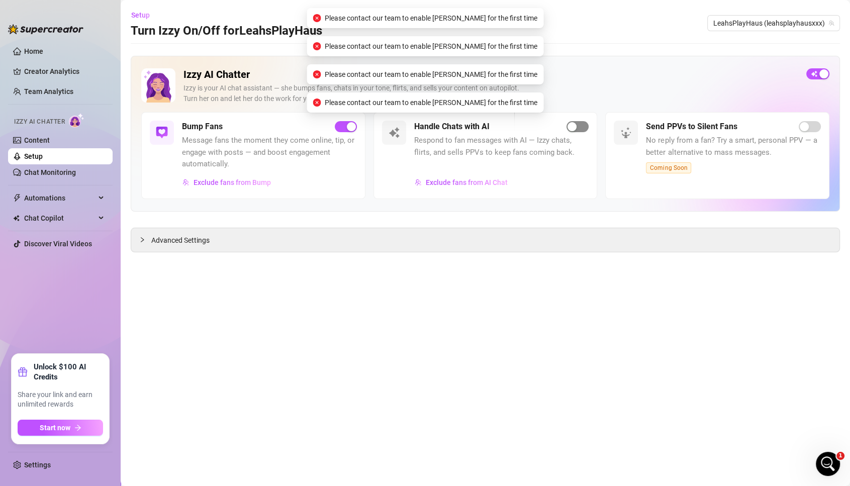
click at [574, 121] on span "button" at bounding box center [578, 126] width 22 height 11
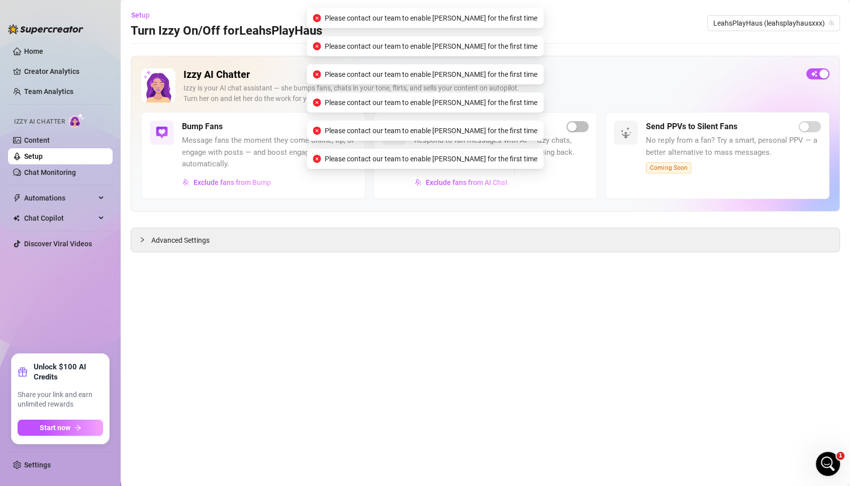
click at [574, 121] on div "Handle Chats with AI" at bounding box center [501, 127] width 175 height 12
click at [574, 118] on div "Handle Chats with AI Respond to fan messages with AI — Izzy chats, flirts, and …" at bounding box center [486, 155] width 224 height 87
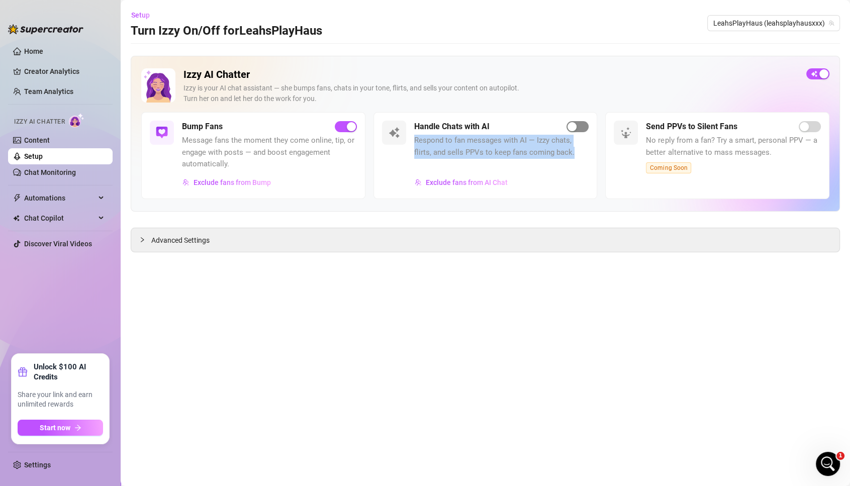
click at [577, 126] on button "button" at bounding box center [578, 126] width 22 height 11
click at [520, 88] on div "Izzy is your AI chat assistant — she bumps fans, chats in your tone, flirts, an…" at bounding box center [491, 93] width 615 height 21
click at [28, 41] on ul "Home Creator Analytics Team Analytics Izzy AI Chatter Content Setup Chat Monito…" at bounding box center [60, 194] width 105 height 311
click at [32, 60] on ul "Home Creator Analytics Team Analytics Izzy AI Chatter Content Setup Chat Monito…" at bounding box center [60, 194] width 105 height 311
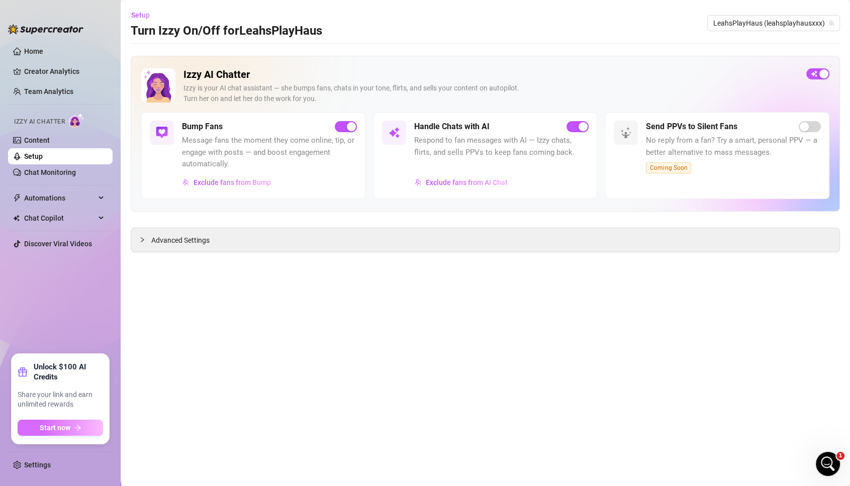
click at [68, 432] on span "Start now" at bounding box center [55, 428] width 31 height 8
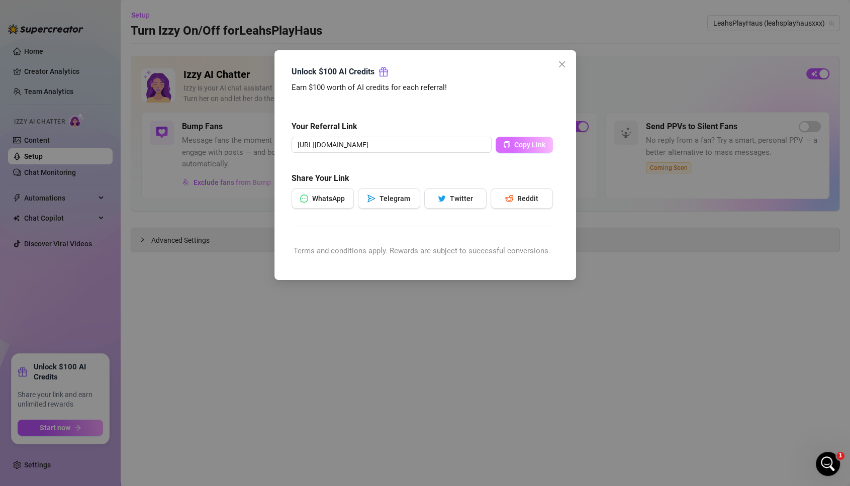
click at [535, 139] on button "Copy Link" at bounding box center [524, 145] width 57 height 16
click at [565, 57] on button "Close" at bounding box center [562, 64] width 16 height 16
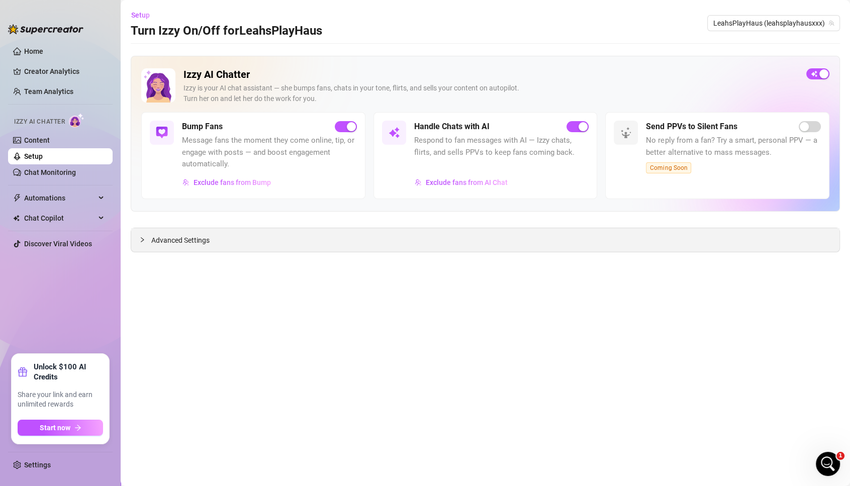
click at [203, 241] on span "Advanced Settings" at bounding box center [180, 240] width 58 height 11
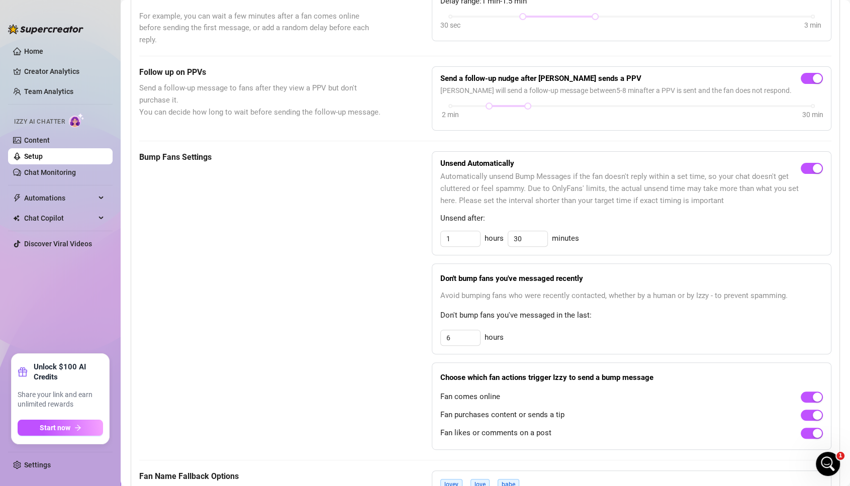
scroll to position [343, 0]
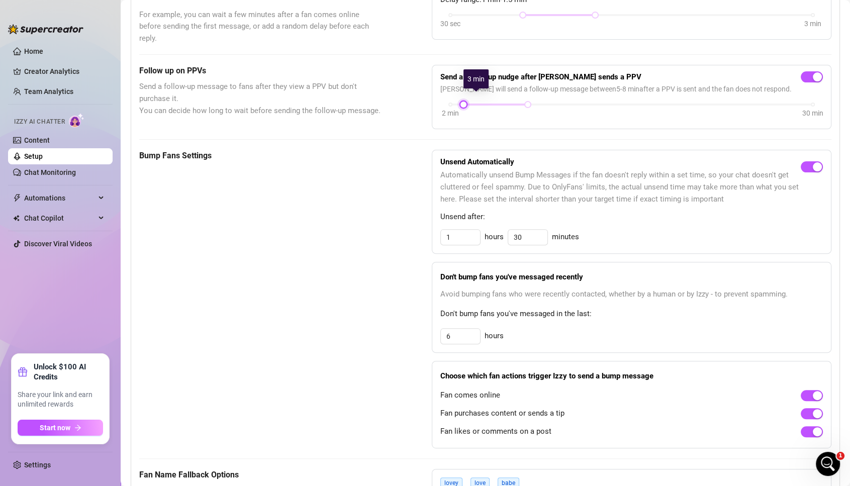
drag, startPoint x: 481, startPoint y: 98, endPoint x: 403, endPoint y: 91, distance: 78.2
click at [404, 92] on div "Follow up on PPVs Send a follow-up message to fans after they view a PPV but do…" at bounding box center [485, 97] width 692 height 64
drag, startPoint x: 527, startPoint y: 94, endPoint x: 483, endPoint y: 95, distance: 44.7
click at [483, 102] on div "2 min 30 min" at bounding box center [631, 104] width 362 height 4
drag, startPoint x: 487, startPoint y: 94, endPoint x: 481, endPoint y: 95, distance: 6.1
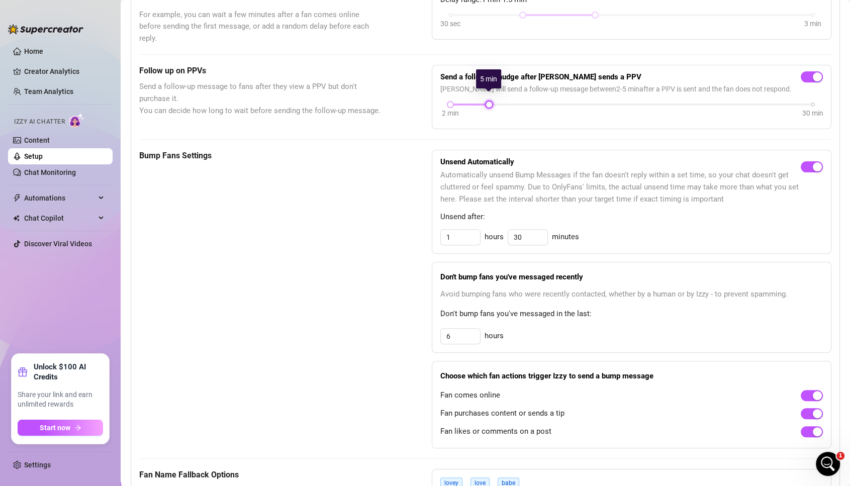
click at [481, 102] on div "2 min 30 min" at bounding box center [631, 104] width 362 height 4
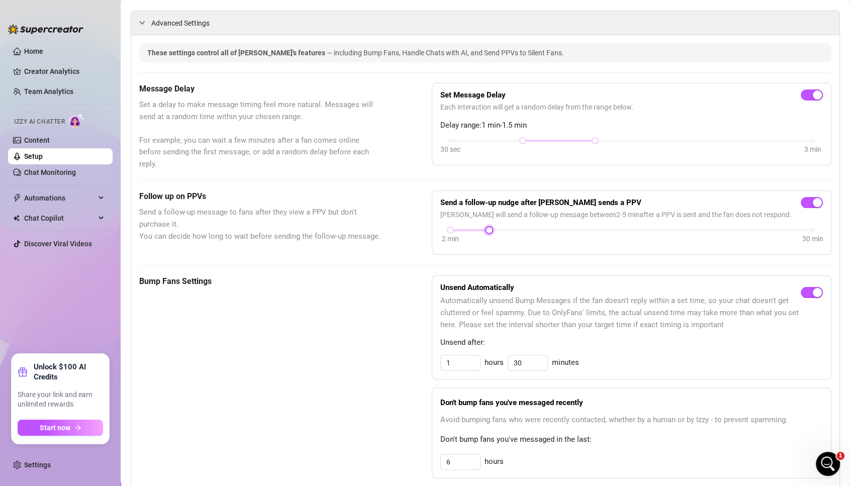
scroll to position [4, 0]
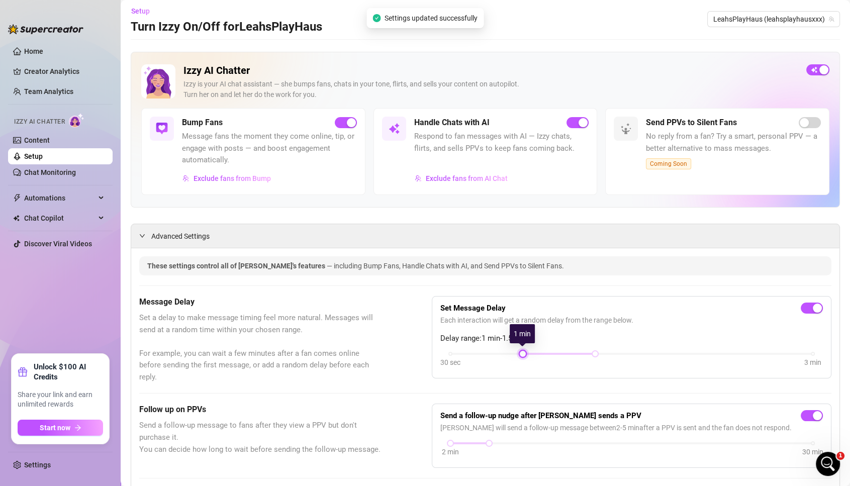
drag, startPoint x: 522, startPoint y: 351, endPoint x: 361, endPoint y: 340, distance: 160.8
click at [361, 340] on div "Message Delay Set a delay to make message timing feel more natural. Messages wi…" at bounding box center [485, 339] width 692 height 87
drag, startPoint x: 595, startPoint y: 353, endPoint x: 508, endPoint y: 358, distance: 87.6
click at [508, 358] on div "30 sec 3 min" at bounding box center [631, 360] width 383 height 19
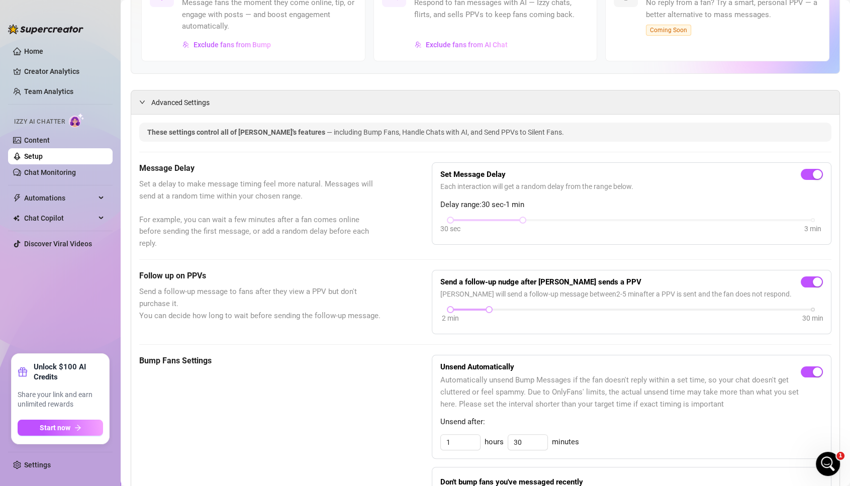
scroll to position [0, 0]
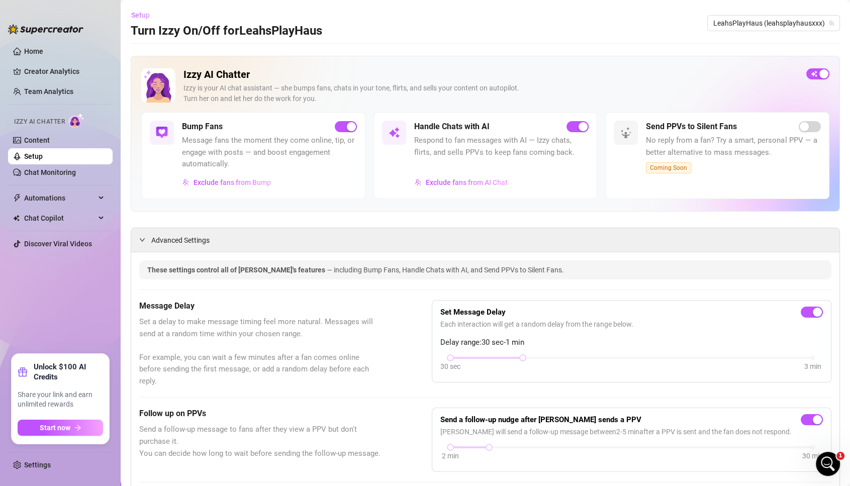
click at [147, 8] on button "Setup" at bounding box center [144, 15] width 27 height 16
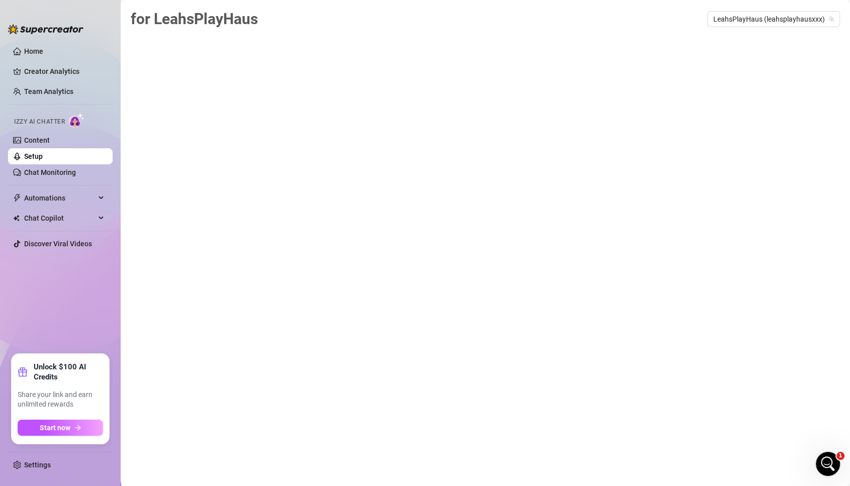
click at [38, 152] on link "Setup" at bounding box center [33, 156] width 19 height 8
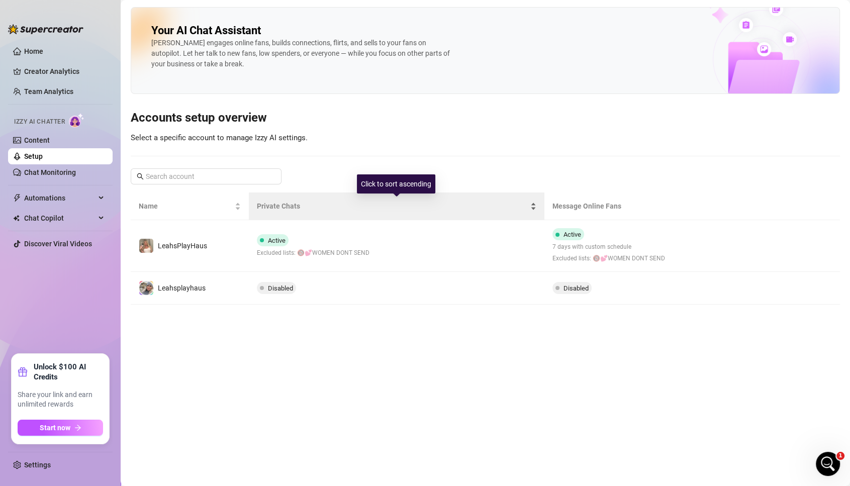
click at [289, 208] on span "Private Chats" at bounding box center [392, 206] width 271 height 11
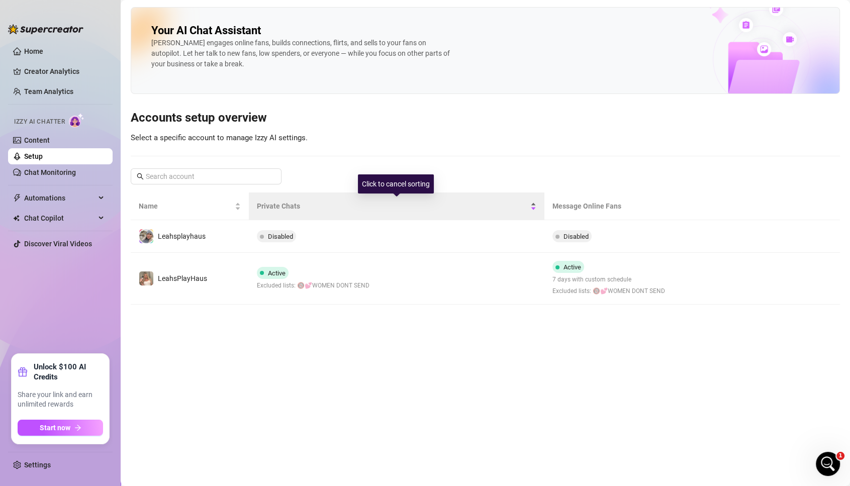
click at [264, 204] on span "Private Chats" at bounding box center [392, 206] width 271 height 11
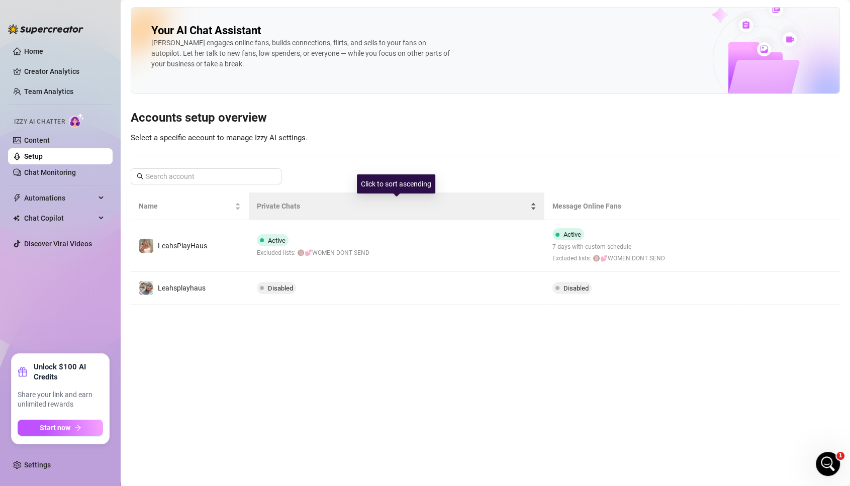
click at [264, 204] on span "Private Chats" at bounding box center [392, 206] width 271 height 11
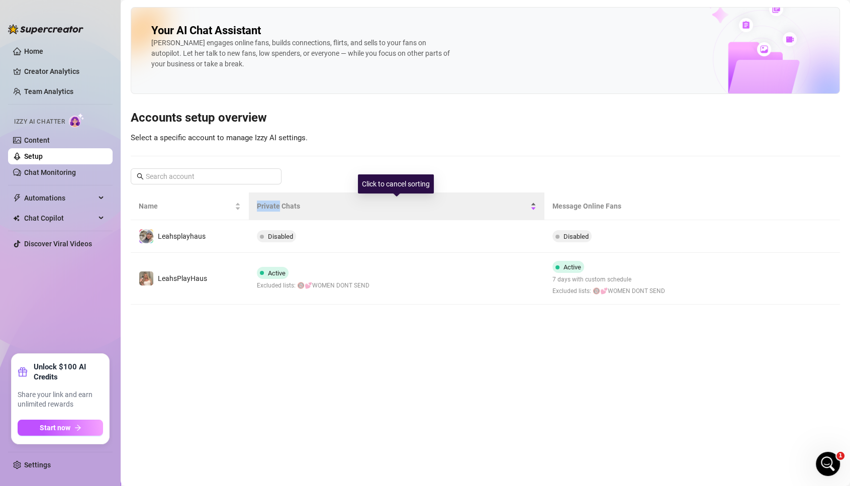
click at [264, 204] on span "Private Chats" at bounding box center [392, 206] width 271 height 11
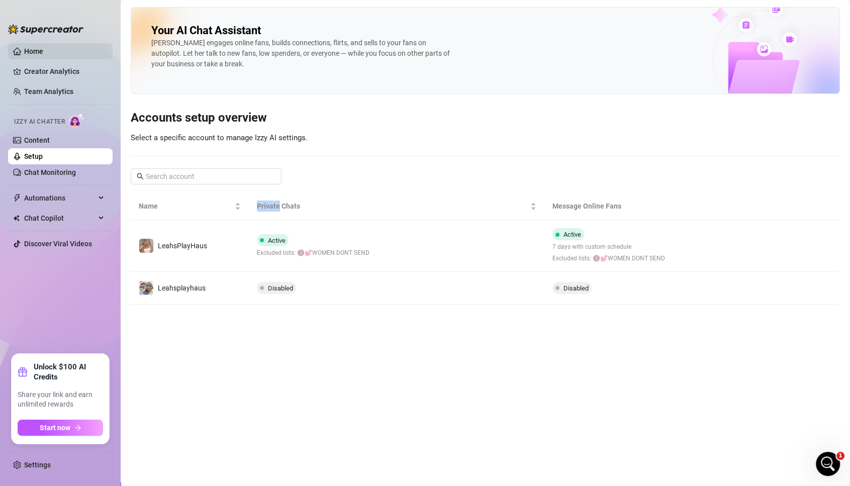
click at [31, 49] on link "Home" at bounding box center [33, 51] width 19 height 8
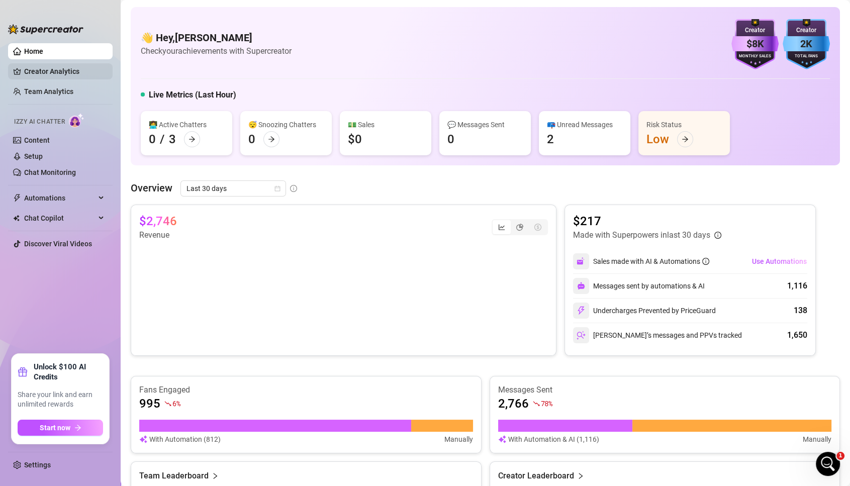
click at [37, 68] on link "Creator Analytics" at bounding box center [64, 71] width 80 height 16
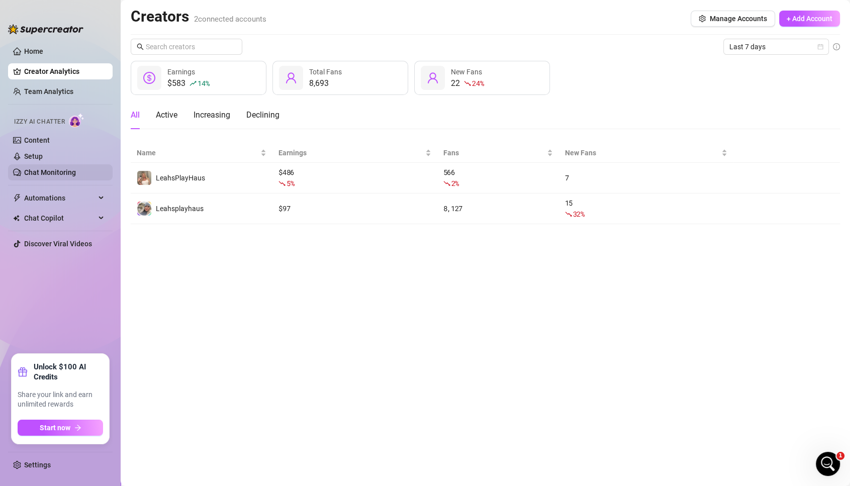
click at [49, 170] on link "Chat Monitoring" at bounding box center [50, 172] width 52 height 8
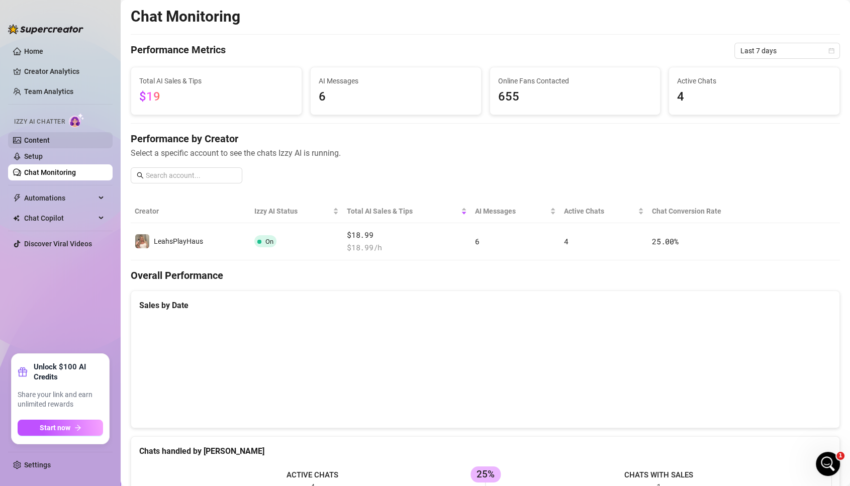
click at [40, 144] on link "Content" at bounding box center [37, 140] width 26 height 8
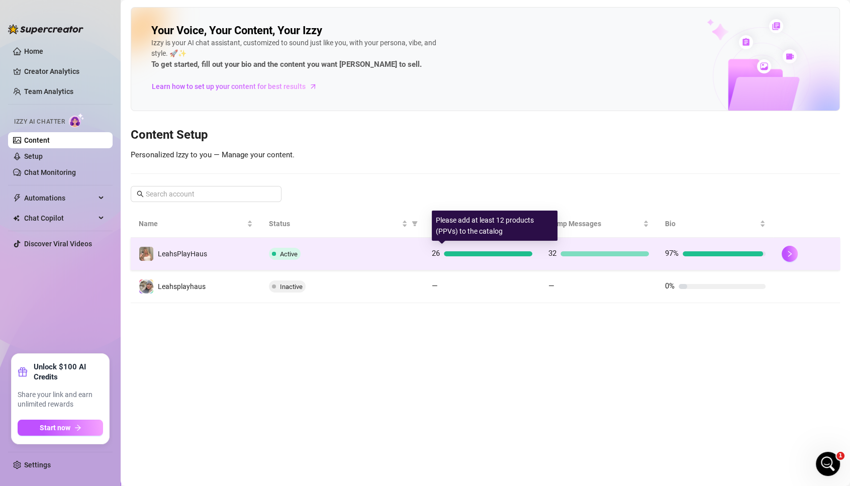
click at [459, 257] on div "26" at bounding box center [482, 254] width 101 height 12
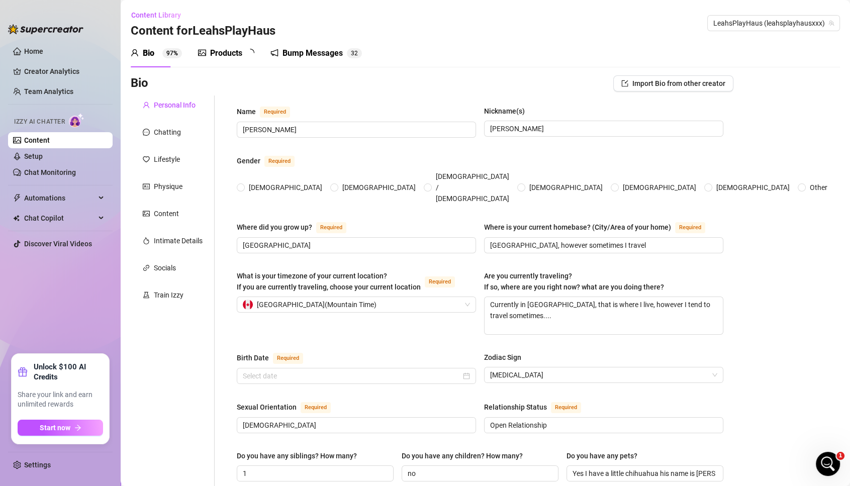
radio input "true"
type input "July 9th, 1990"
click at [34, 47] on link "Home" at bounding box center [33, 51] width 19 height 8
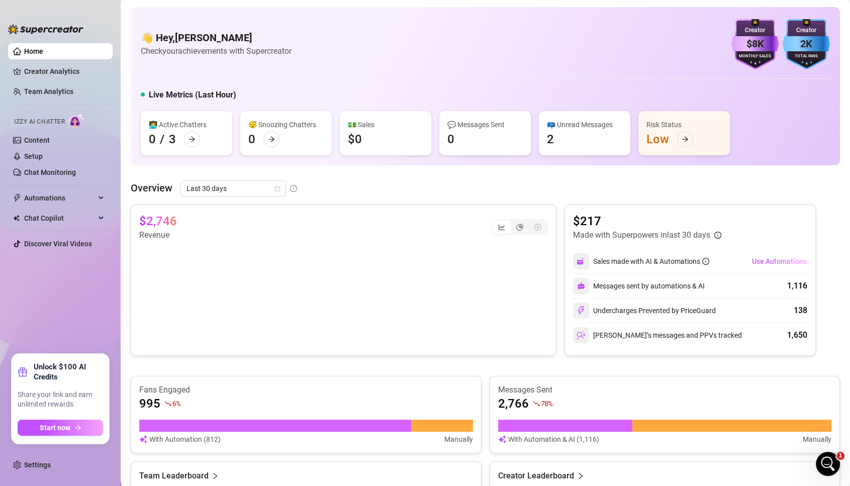
click at [50, 60] on ul "Home Creator Analytics Team Analytics Izzy AI Chatter Content Setup Chat Monito…" at bounding box center [60, 194] width 105 height 311
click at [50, 73] on link "Creator Analytics" at bounding box center [64, 71] width 80 height 16
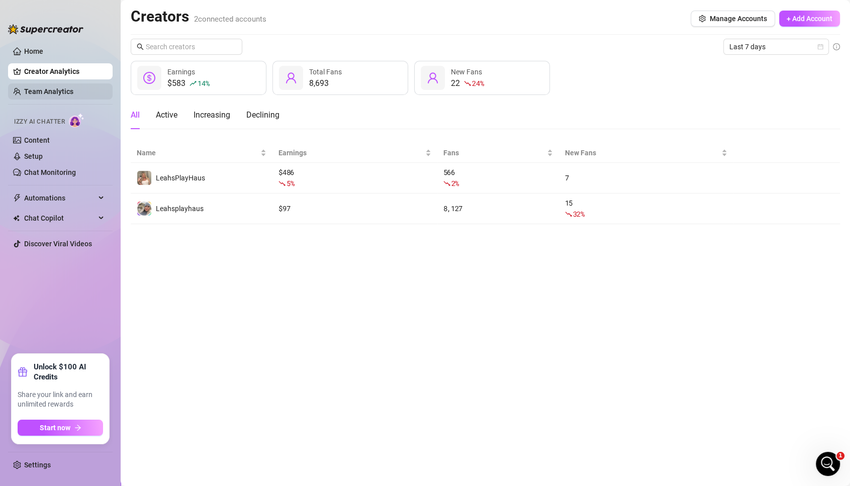
click at [48, 94] on link "Team Analytics" at bounding box center [48, 91] width 49 height 8
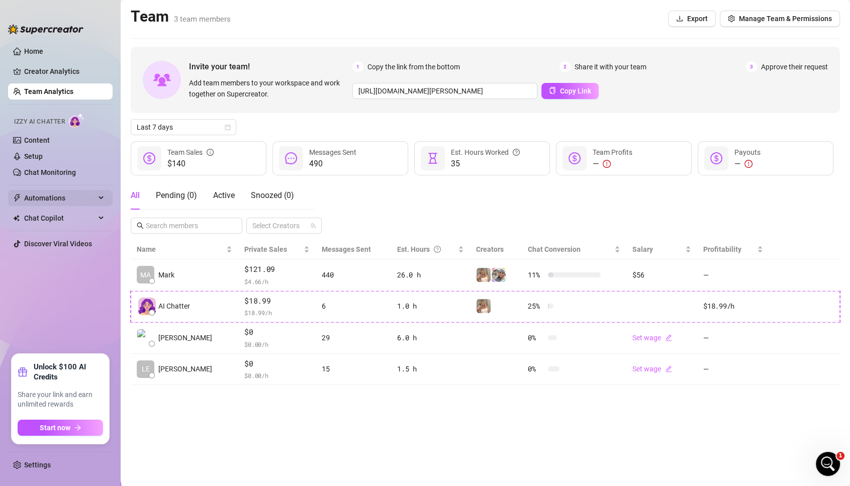
click at [45, 199] on span "Automations" at bounding box center [59, 198] width 71 height 16
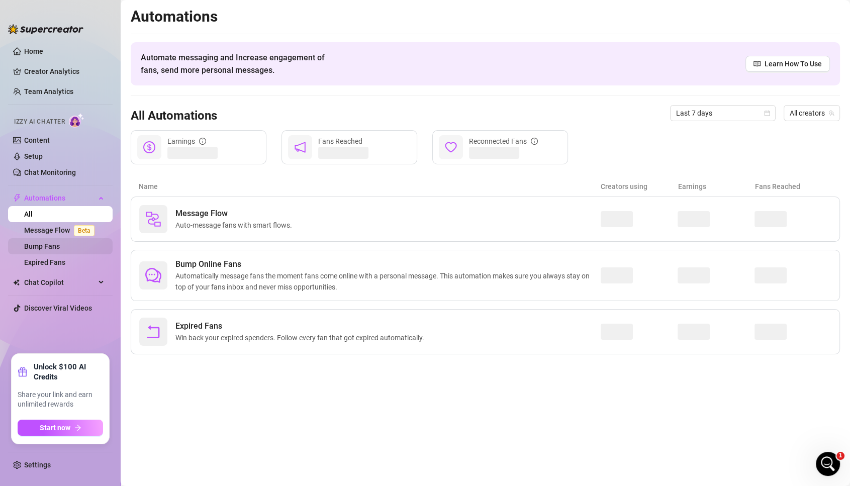
click at [55, 242] on link "Bump Fans" at bounding box center [42, 246] width 36 height 8
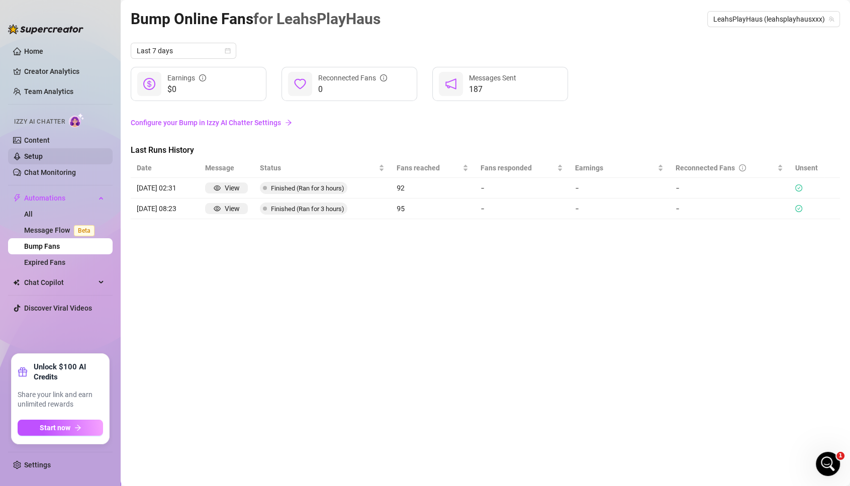
click at [33, 152] on link "Setup" at bounding box center [33, 156] width 19 height 8
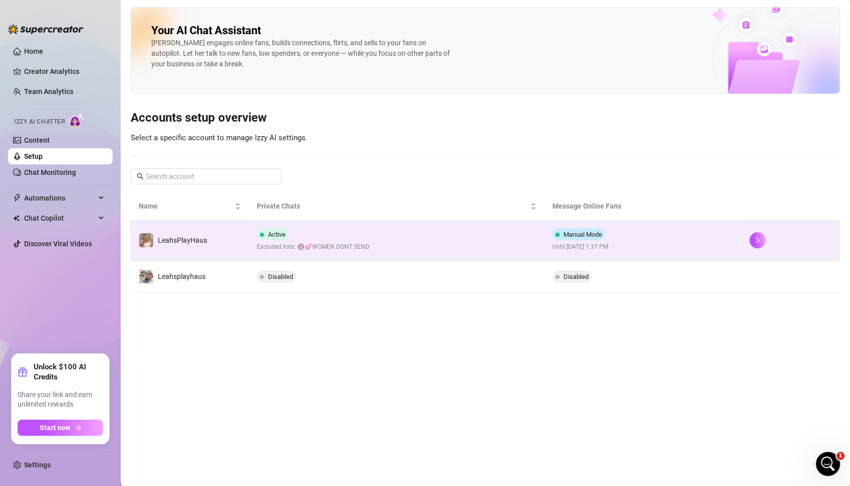
click at [583, 228] on span "Manual Mode" at bounding box center [579, 234] width 53 height 12
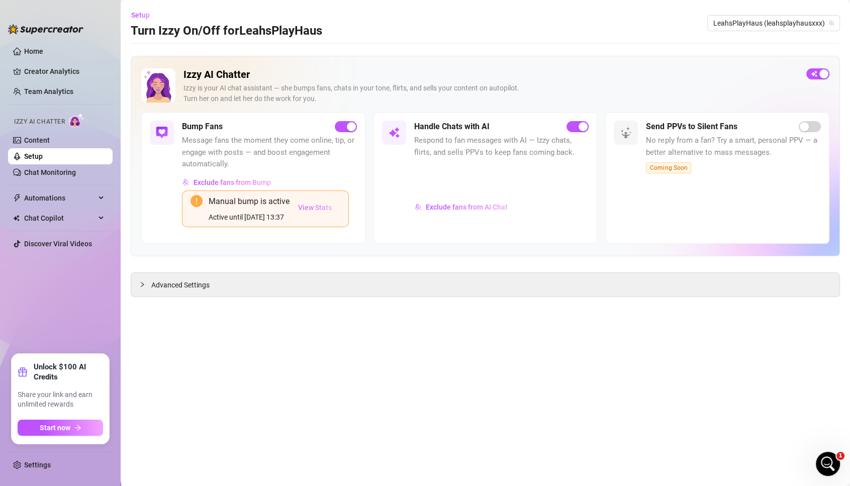
click at [318, 201] on button "View Stats" at bounding box center [315, 207] width 51 height 25
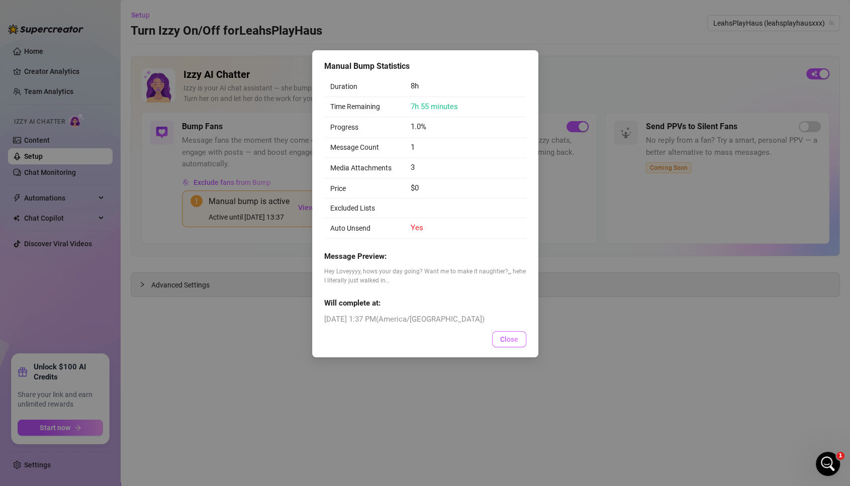
click at [516, 337] on span "Close" at bounding box center [509, 339] width 18 height 8
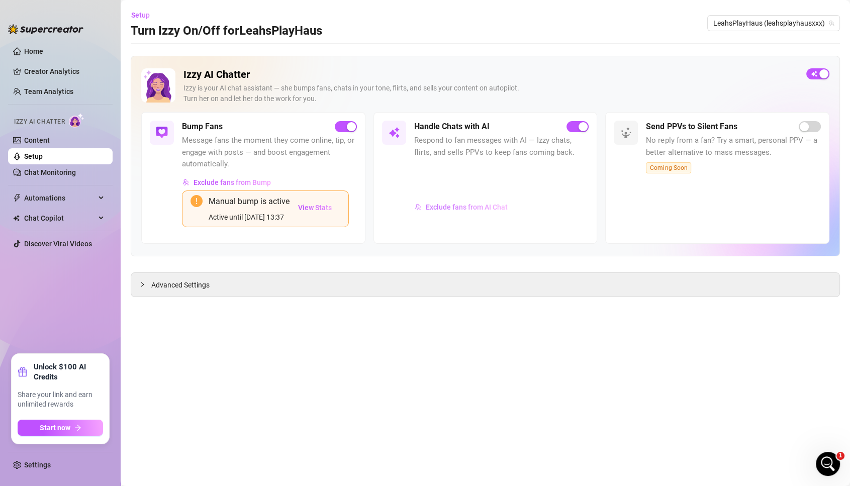
click at [480, 204] on span "Exclude fans from AI Chat" at bounding box center [467, 207] width 82 height 8
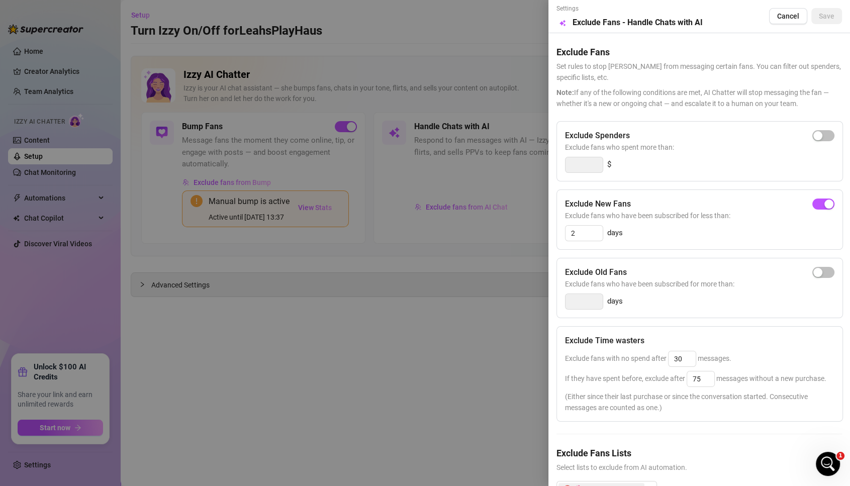
click at [577, 240] on div "Exclude New Fans Exclude fans who have been subscribed for less than: 2 days" at bounding box center [700, 220] width 287 height 60
click at [578, 231] on input "2" at bounding box center [584, 233] width 37 height 15
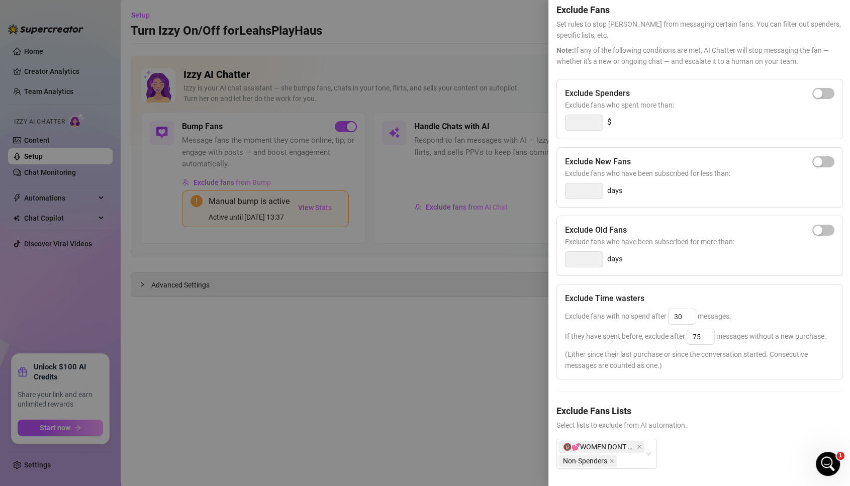
click at [415, 279] on div at bounding box center [425, 243] width 850 height 486
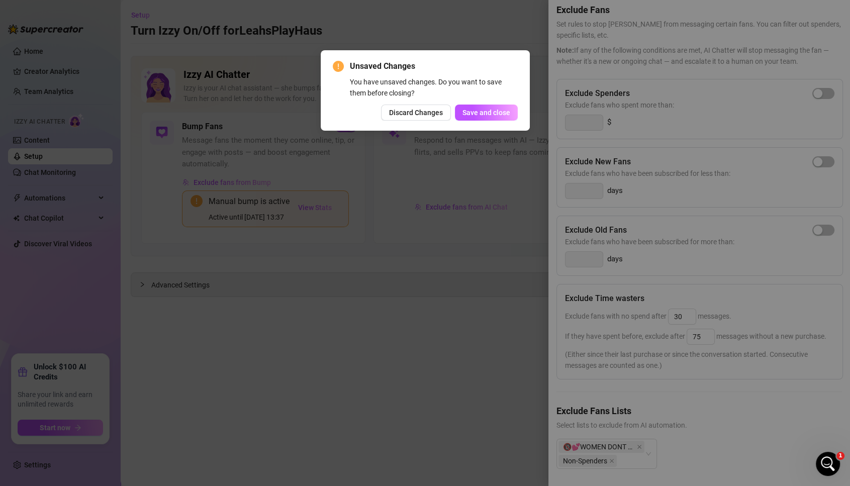
click at [487, 122] on div "Unsaved Changes You have unsaved changes. Do you want to save them before closi…" at bounding box center [425, 90] width 209 height 80
click at [475, 105] on button "Save and close" at bounding box center [486, 113] width 63 height 16
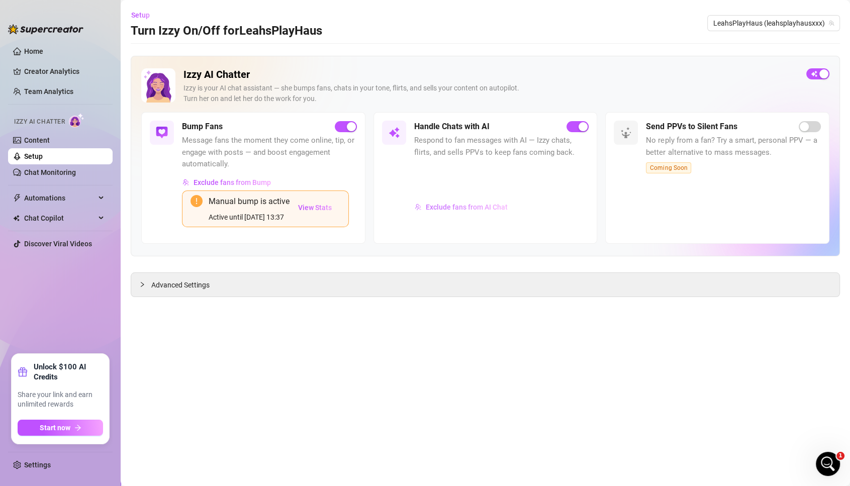
click at [469, 203] on span "Exclude fans from AI Chat" at bounding box center [467, 207] width 82 height 8
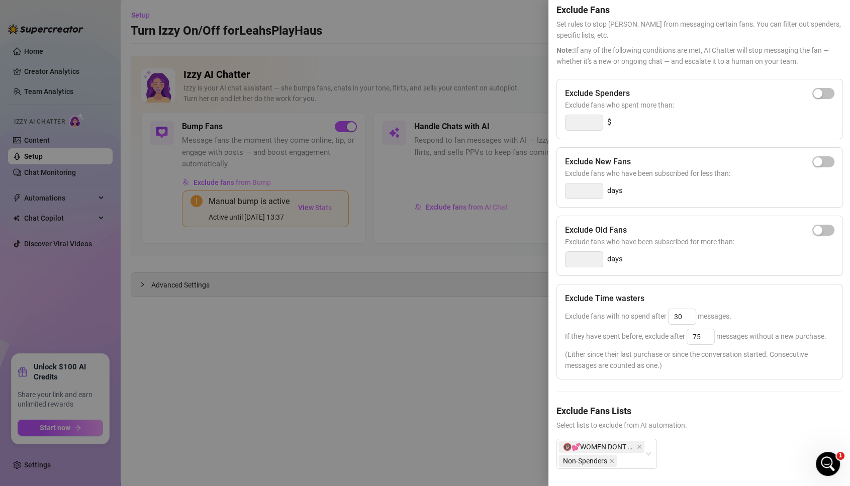
click at [444, 29] on div at bounding box center [425, 243] width 850 height 486
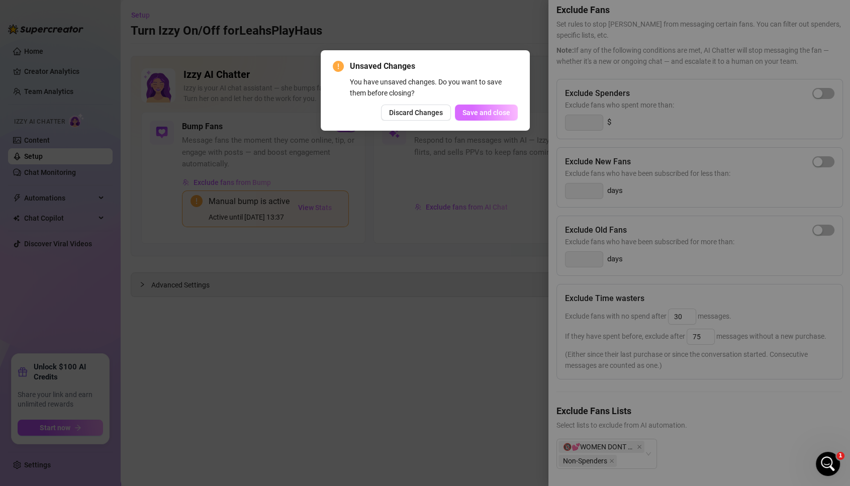
click at [489, 115] on span "Save and close" at bounding box center [487, 113] width 48 height 8
